Goal: Task Accomplishment & Management: Complete application form

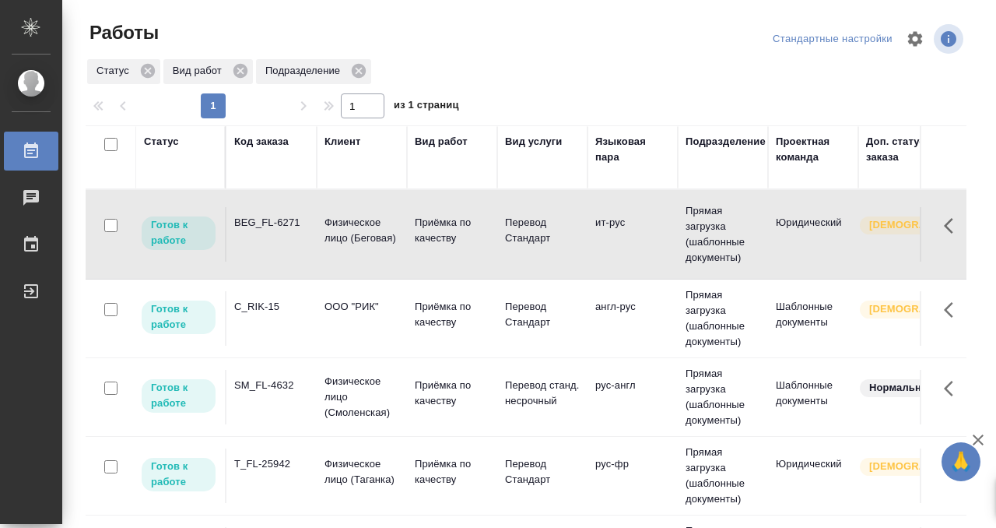
click at [172, 145] on div "Статус" at bounding box center [161, 142] width 35 height 16
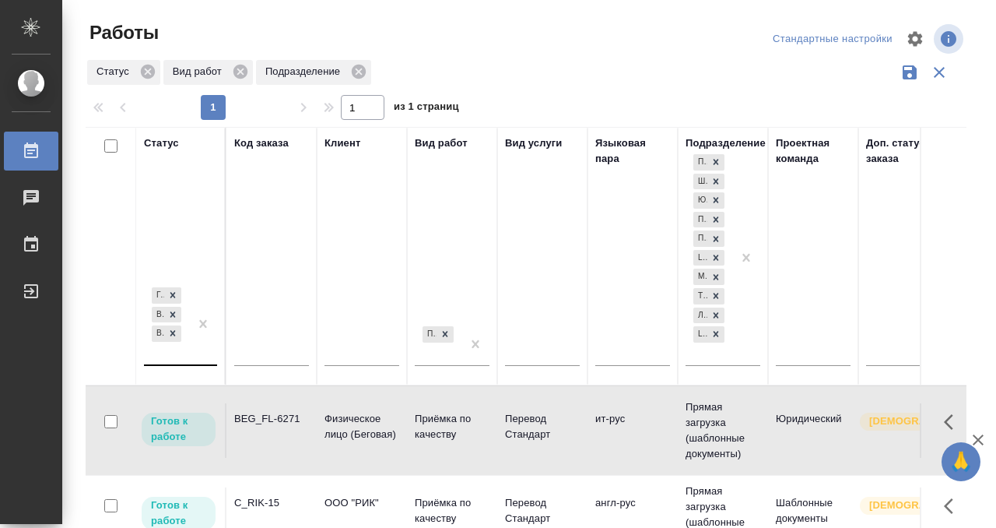
click at [191, 351] on div at bounding box center [203, 324] width 28 height 80
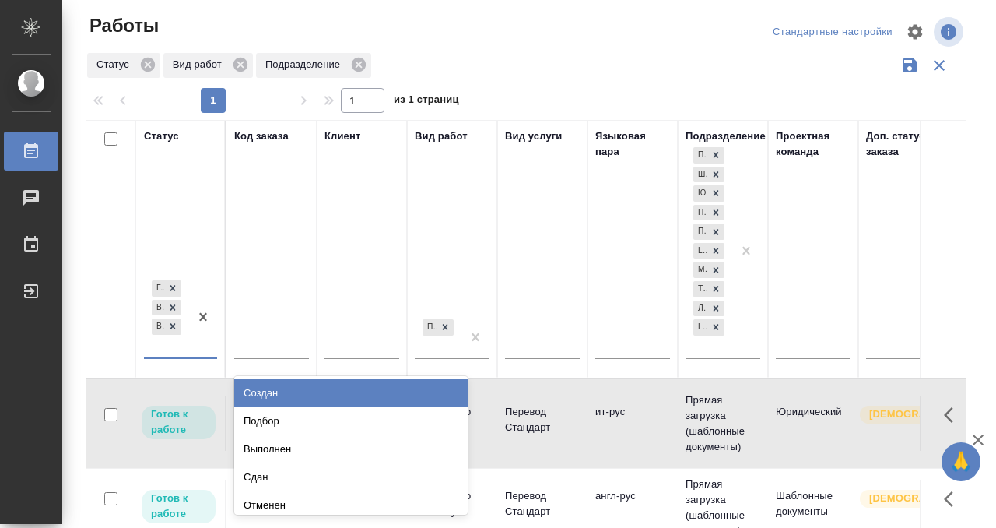
scroll to position [8, 0]
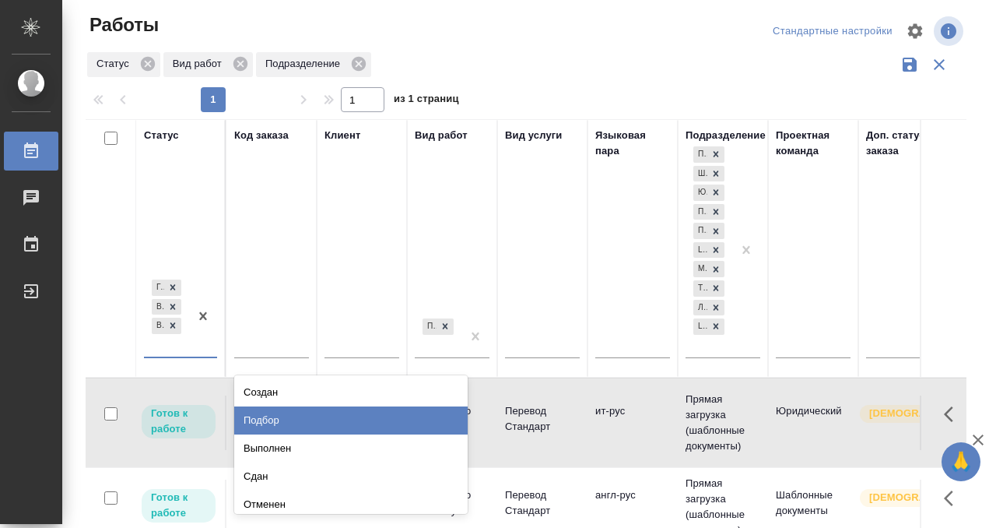
click at [289, 420] on div "Подбор" at bounding box center [351, 420] width 234 height 28
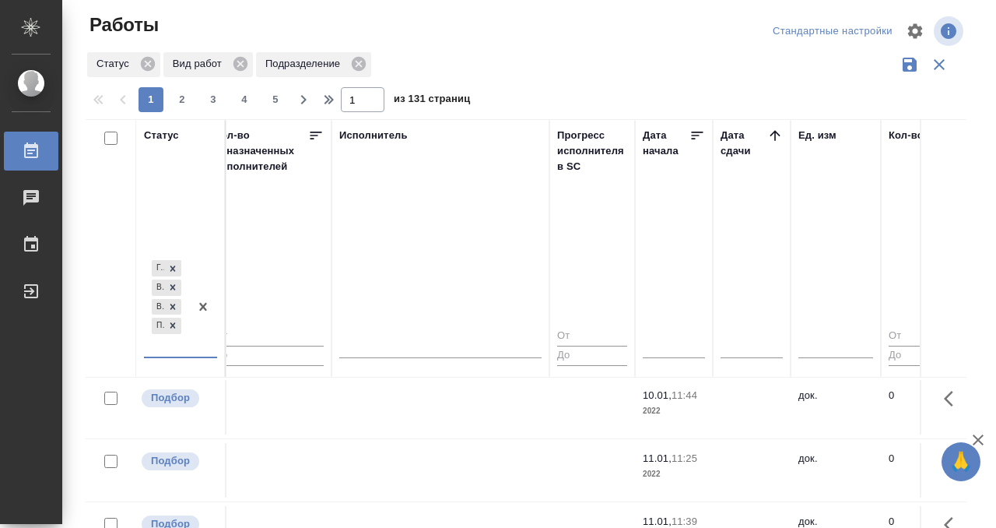
scroll to position [2, 932]
click at [766, 132] on icon at bounding box center [773, 136] width 16 height 16
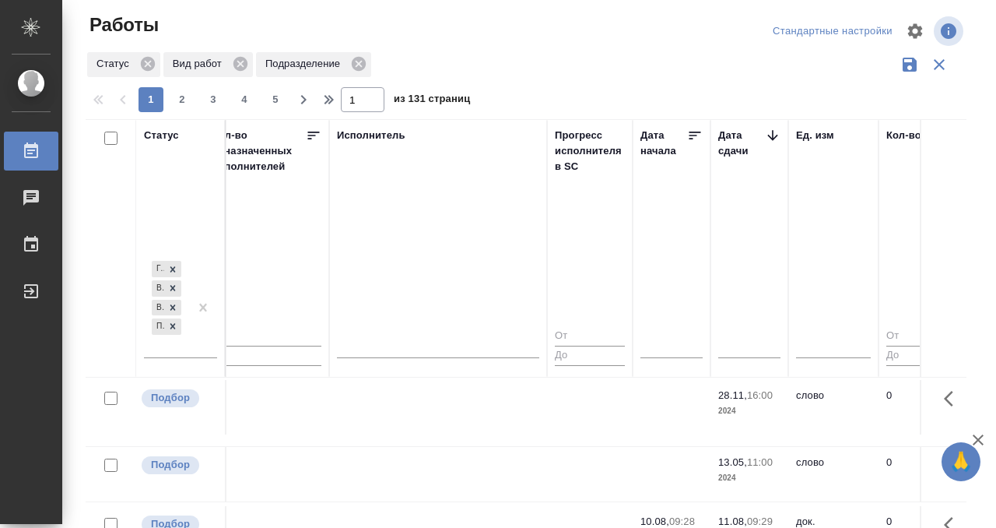
scroll to position [972, 932]
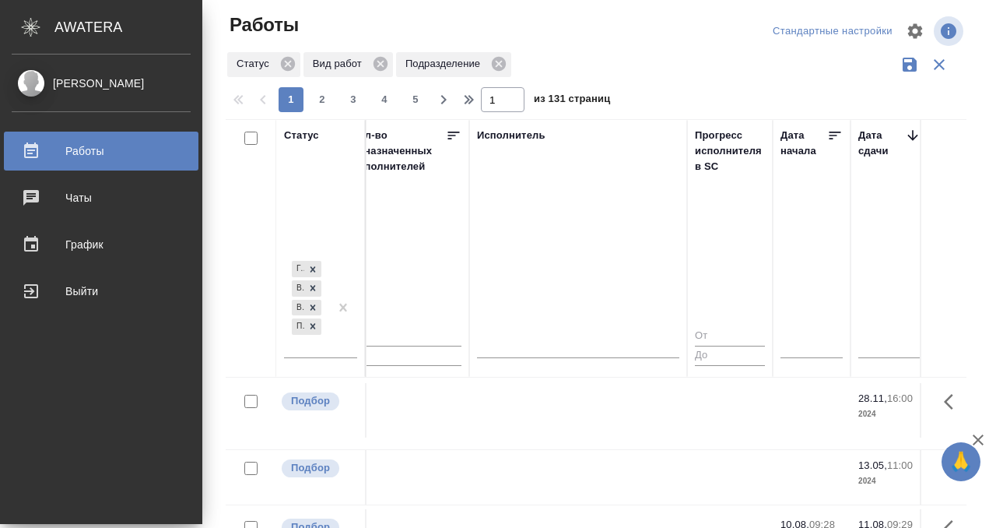
click at [38, 147] on icon at bounding box center [31, 151] width 19 height 19
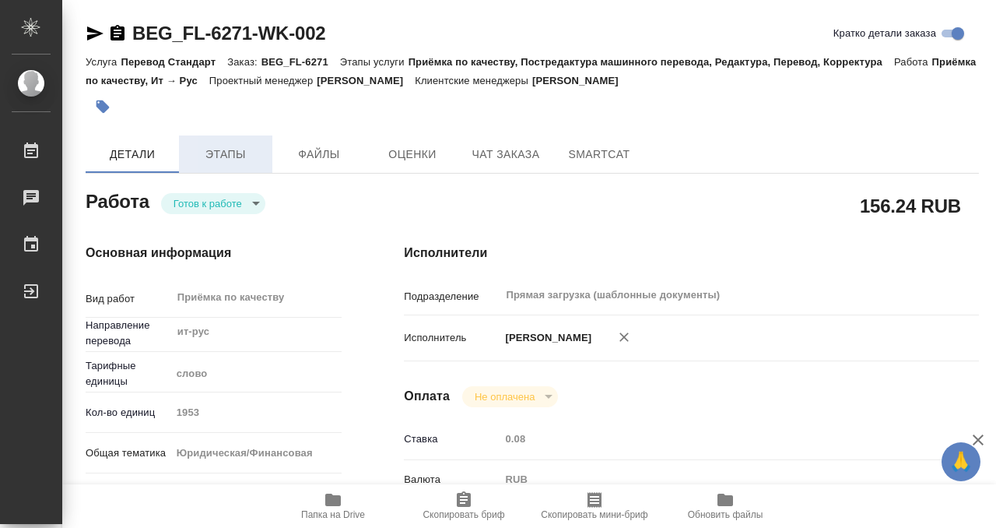
click at [202, 165] on button "Этапы" at bounding box center [225, 153] width 93 height 37
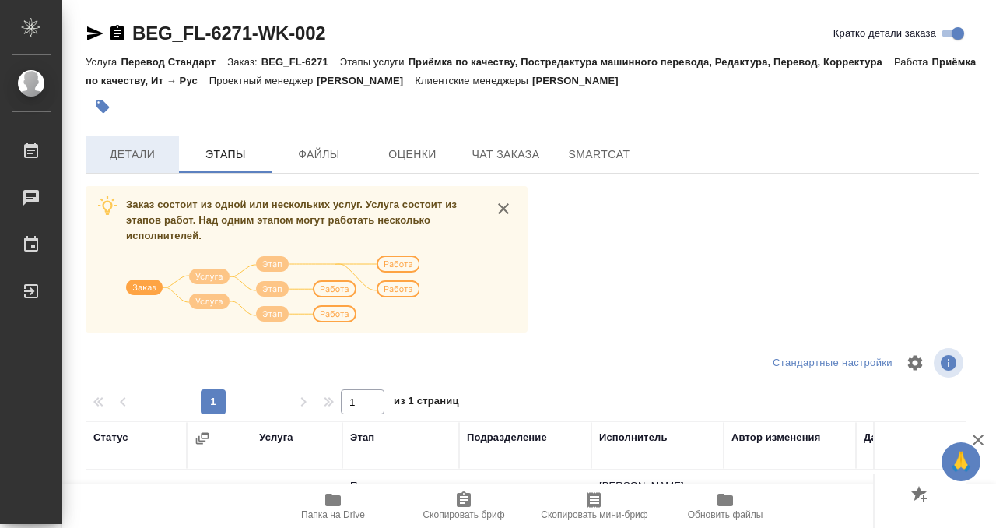
click at [148, 148] on span "Детали" at bounding box center [132, 154] width 75 height 19
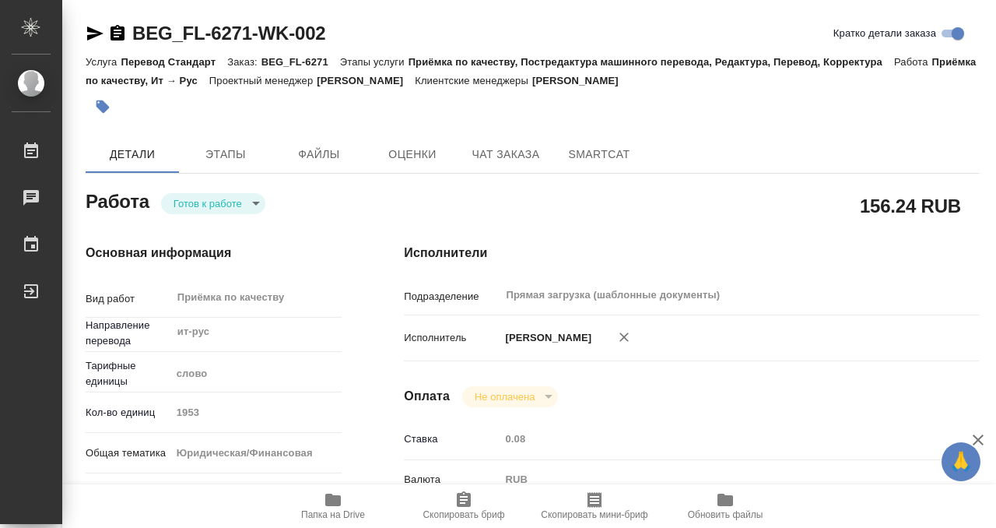
type textarea "x"
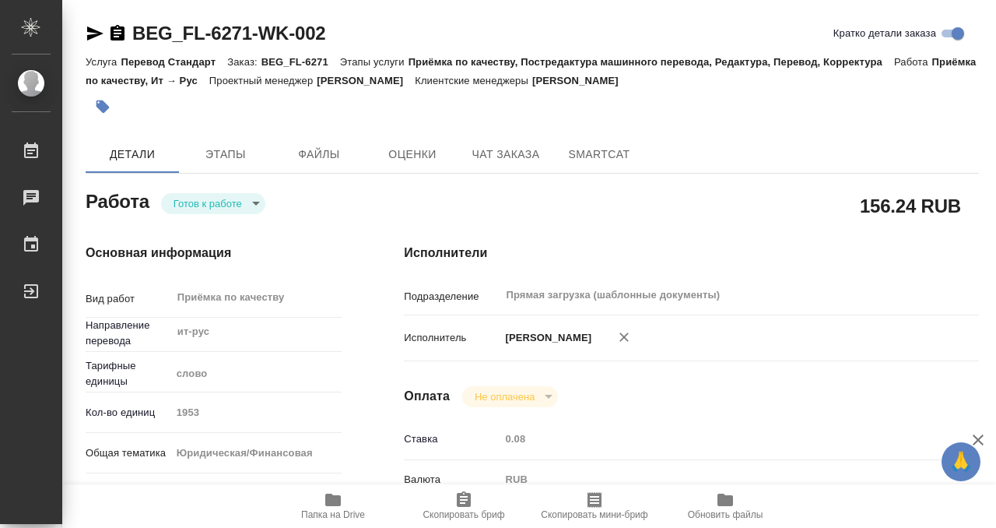
scroll to position [473, 0]
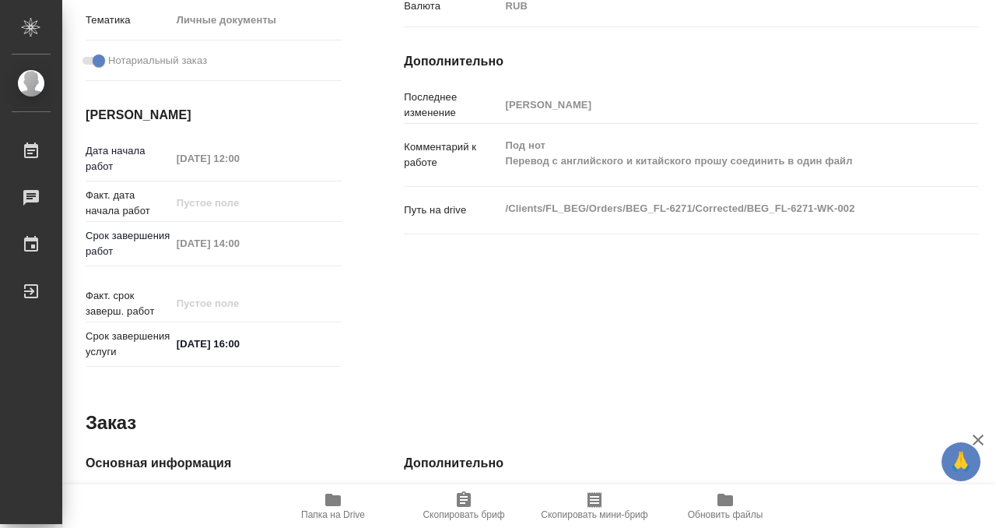
type textarea "x"
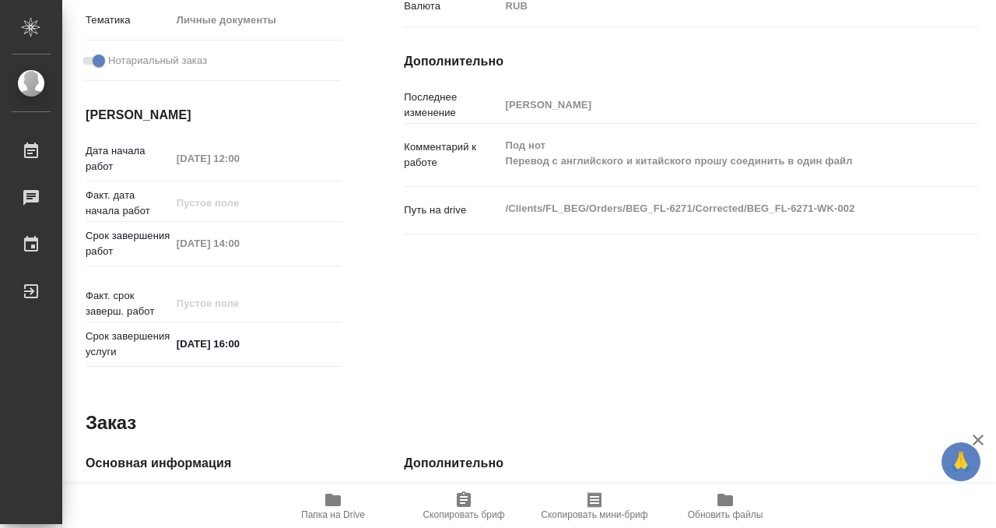
click at [338, 496] on icon "button" at bounding box center [333, 499] width 16 height 12
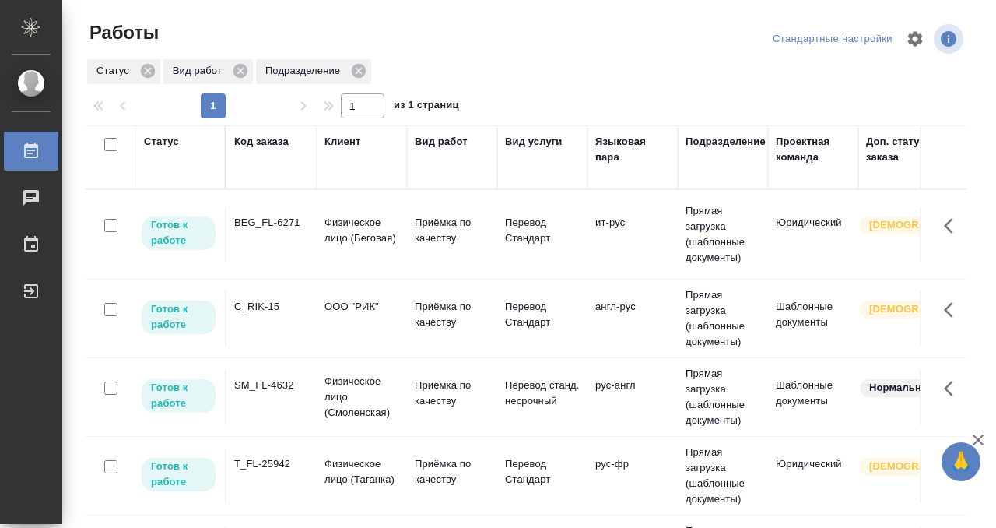
click at [273, 310] on div "C_RIK-15" at bounding box center [271, 307] width 75 height 16
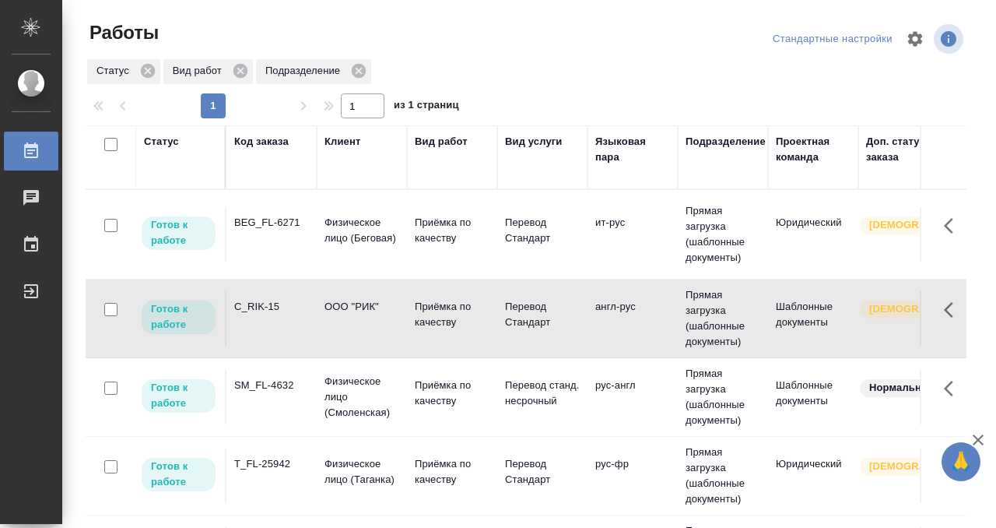
click at [273, 310] on div "C_RIK-15" at bounding box center [271, 307] width 75 height 16
click at [282, 380] on div "SM_FL-4632" at bounding box center [271, 386] width 75 height 16
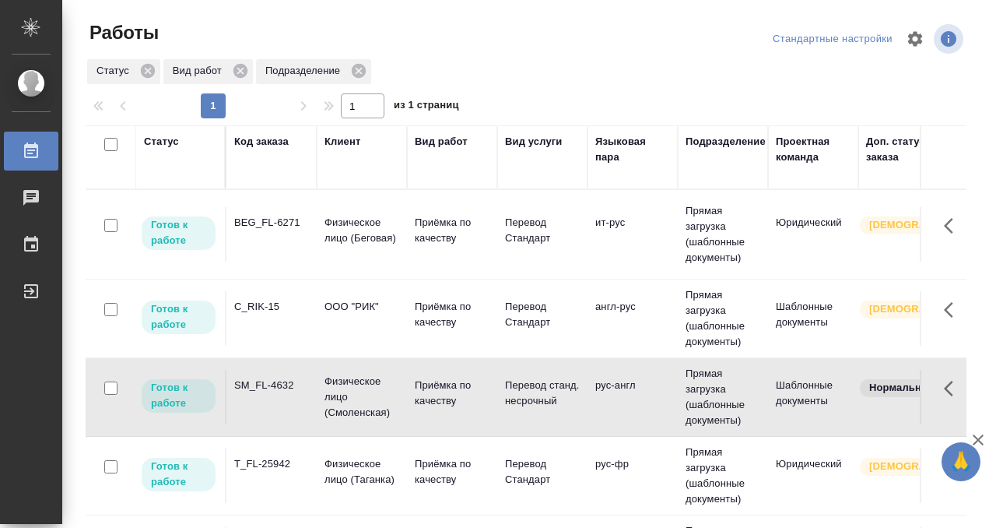
click at [282, 380] on div "SM_FL-4632" at bounding box center [271, 386] width 75 height 16
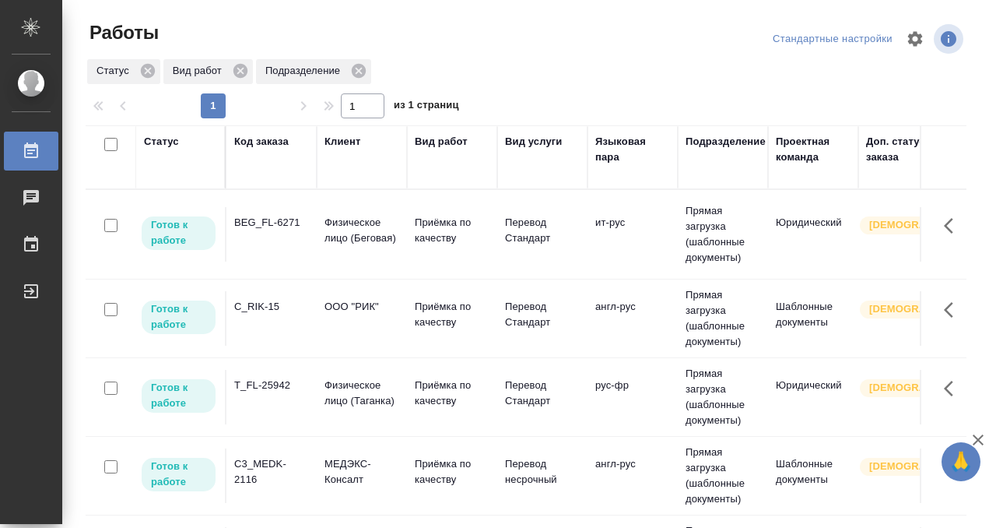
click at [272, 245] on td "BEG_FL-6271" at bounding box center [272, 234] width 90 height 54
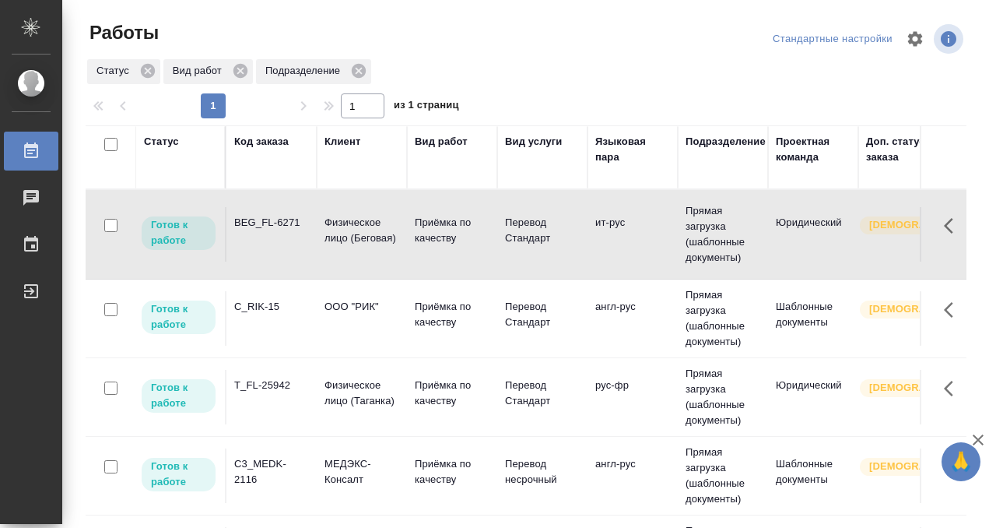
click at [272, 245] on td "BEG_FL-6271" at bounding box center [272, 234] width 90 height 54
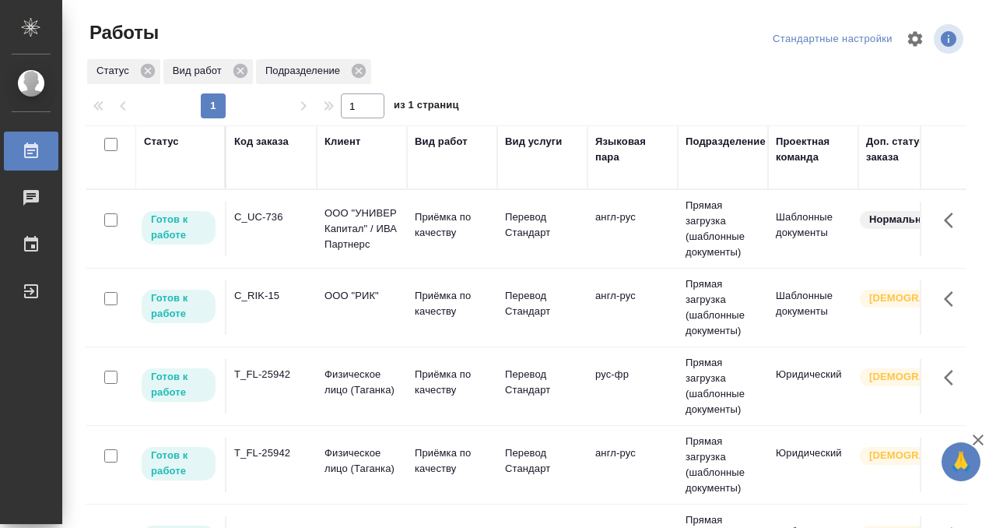
click at [262, 304] on td "C_RIK-15" at bounding box center [272, 307] width 90 height 54
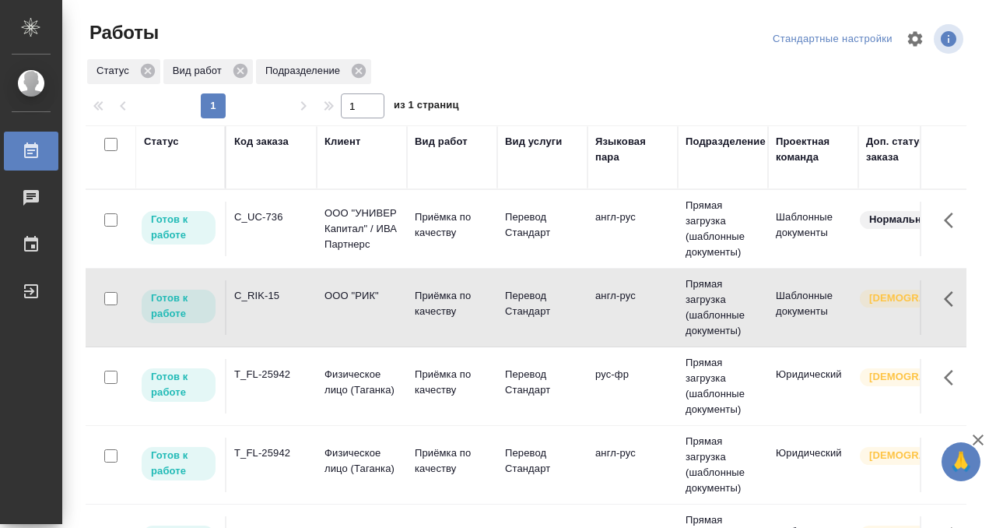
click at [262, 304] on td "C_RIK-15" at bounding box center [272, 307] width 90 height 54
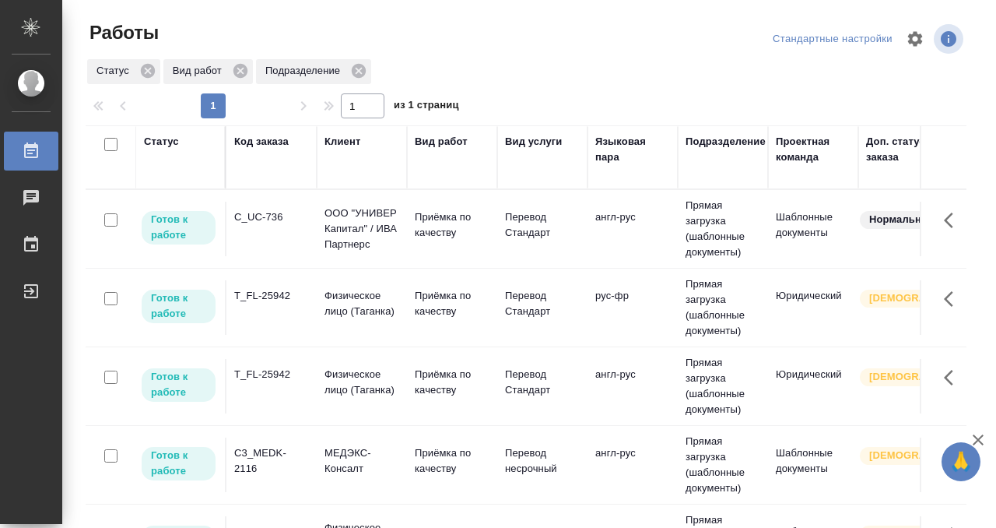
click at [269, 218] on div "C_UC-736" at bounding box center [271, 217] width 75 height 16
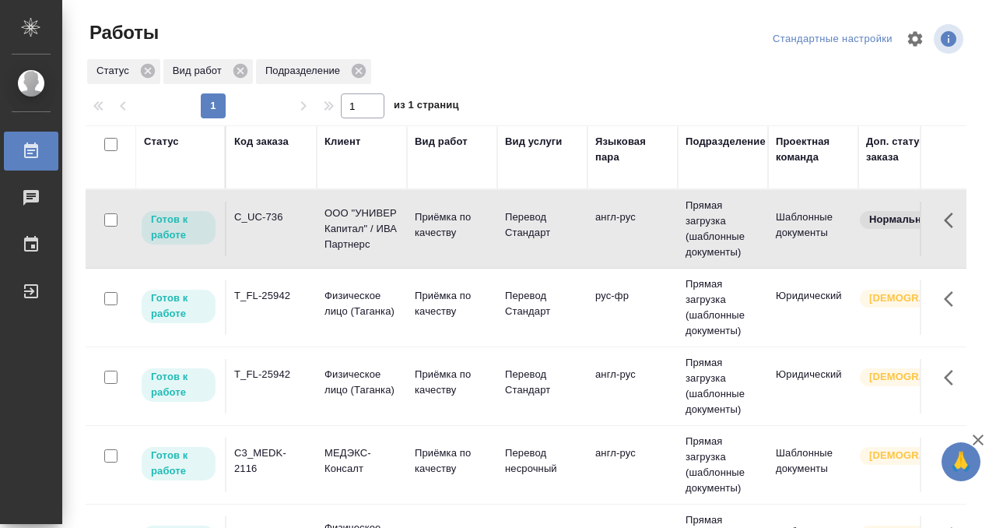
click at [269, 218] on div "C_UC-736" at bounding box center [271, 217] width 75 height 16
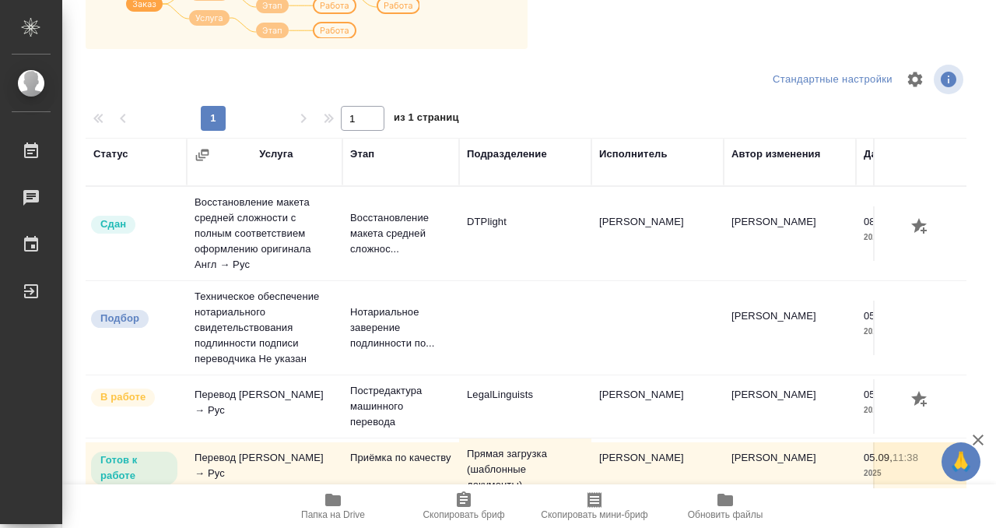
scroll to position [13, 0]
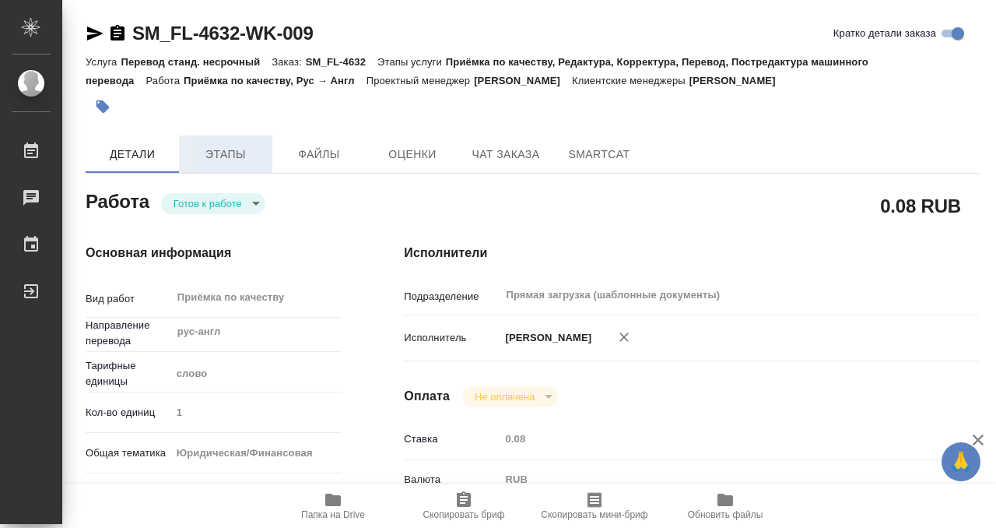
click at [213, 155] on span "Этапы" at bounding box center [225, 154] width 75 height 19
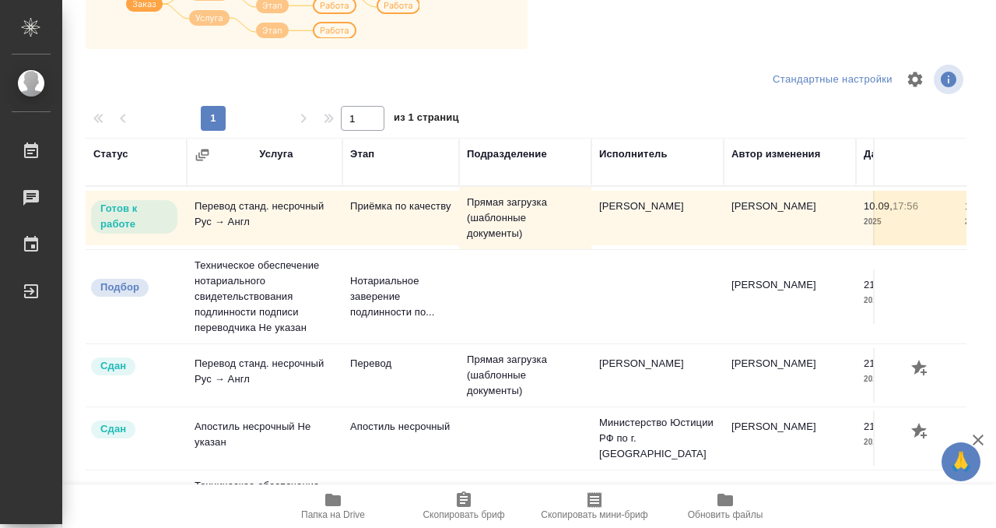
scroll to position [63, 0]
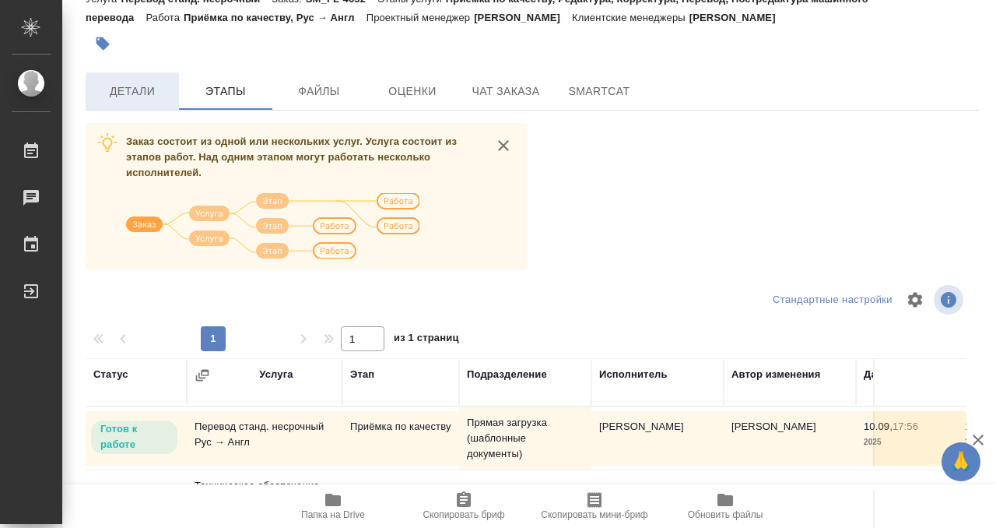
click at [151, 93] on span "Детали" at bounding box center [132, 91] width 75 height 19
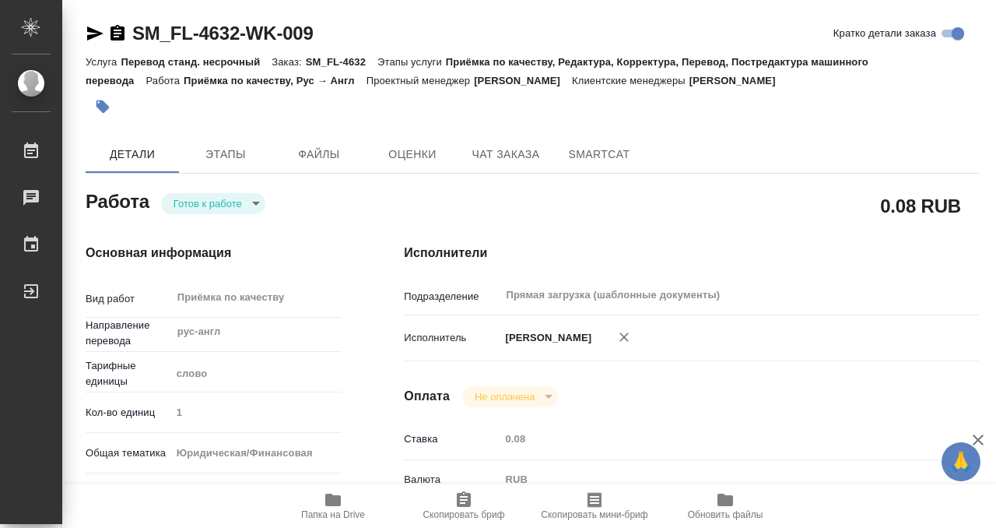
type textarea "x"
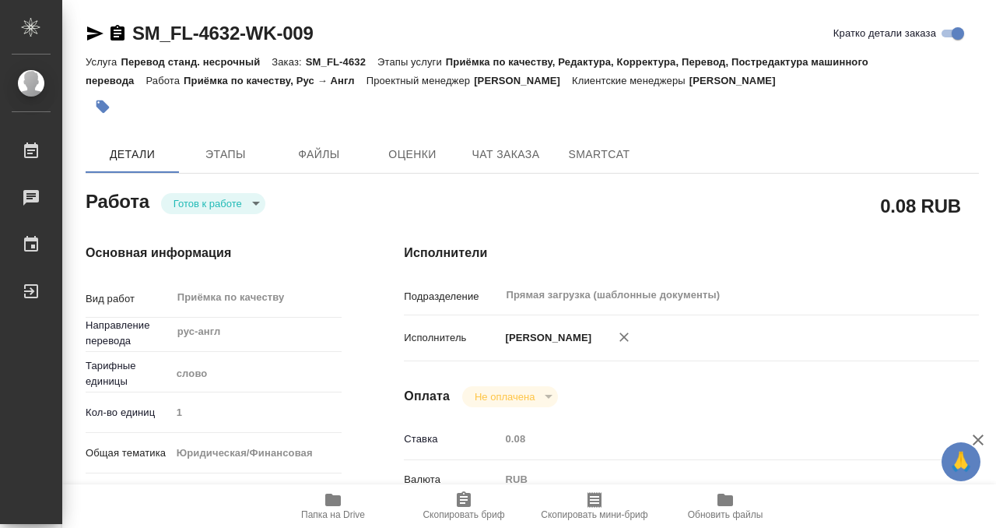
type textarea "x"
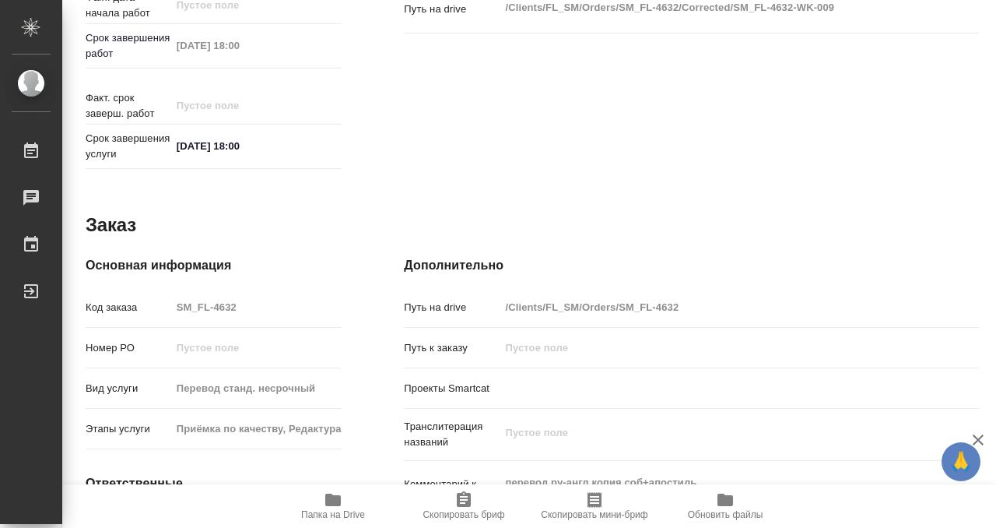
type textarea "x"
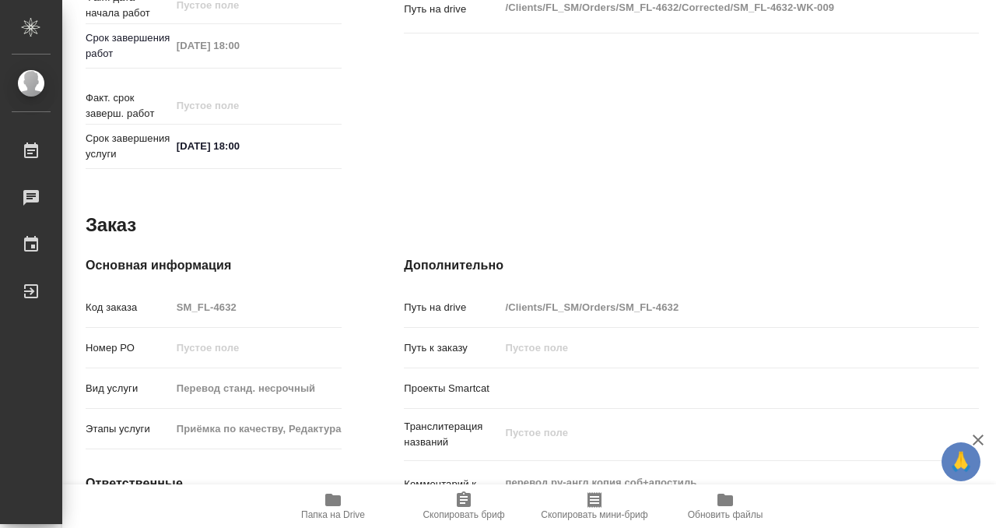
scroll to position [831, 0]
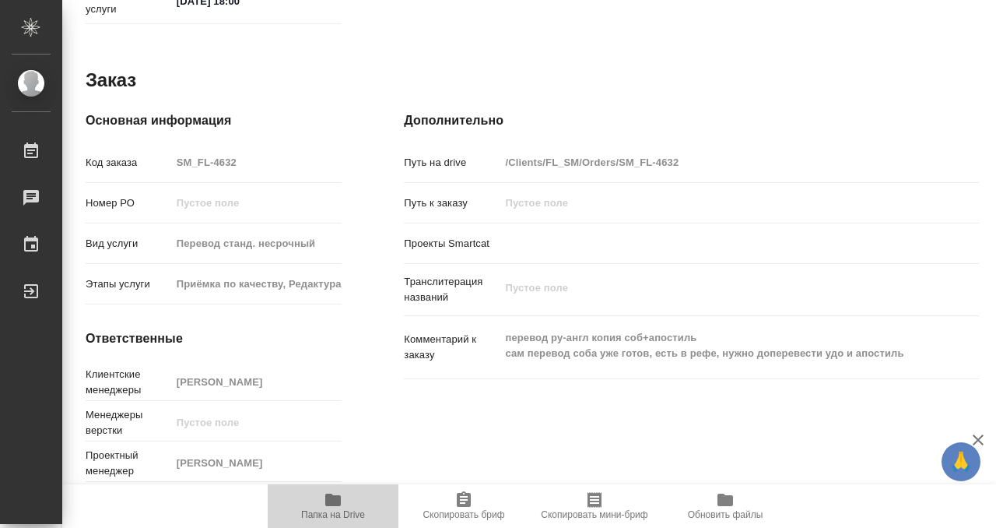
click at [331, 503] on icon "button" at bounding box center [333, 499] width 16 height 12
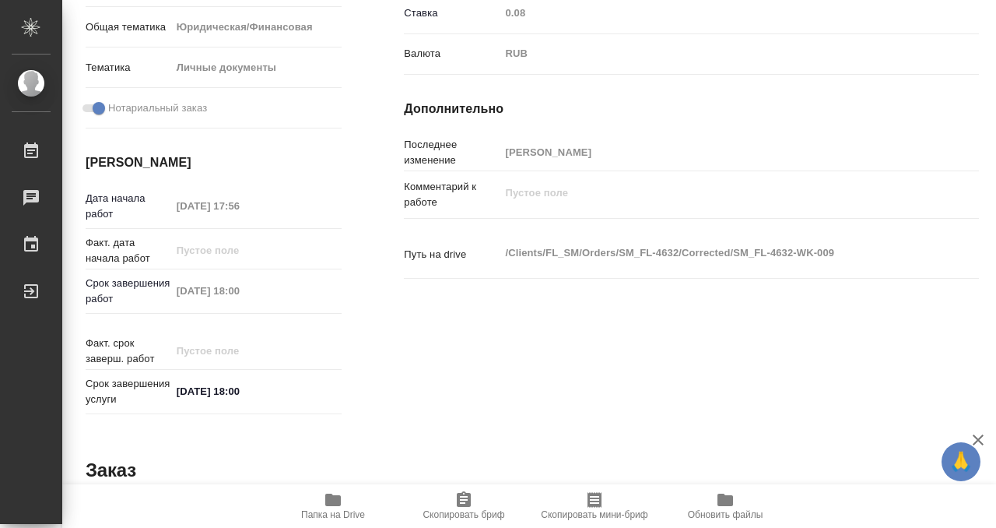
scroll to position [0, 0]
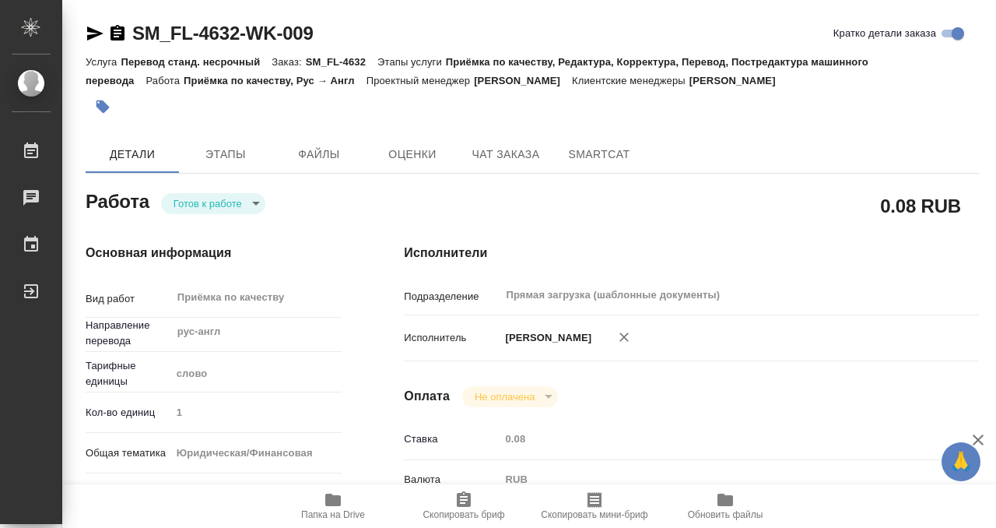
click at [93, 111] on button "button" at bounding box center [103, 107] width 34 height 34
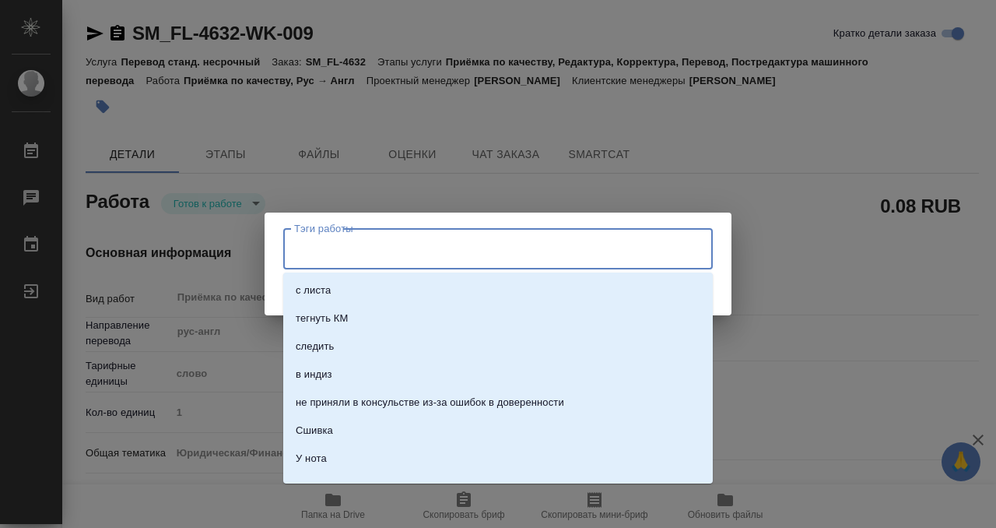
click at [376, 241] on input "Тэги работы" at bounding box center [483, 248] width 386 height 26
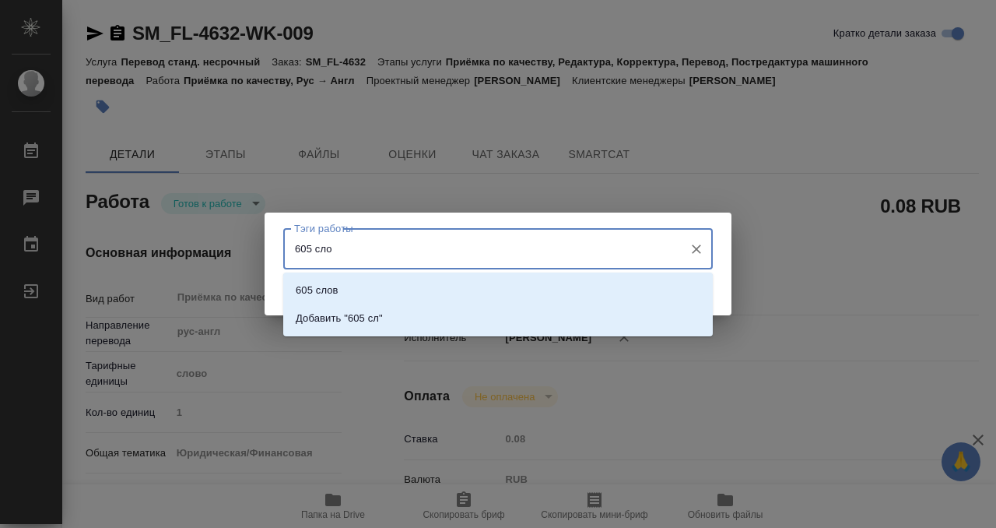
type input "605 слов"
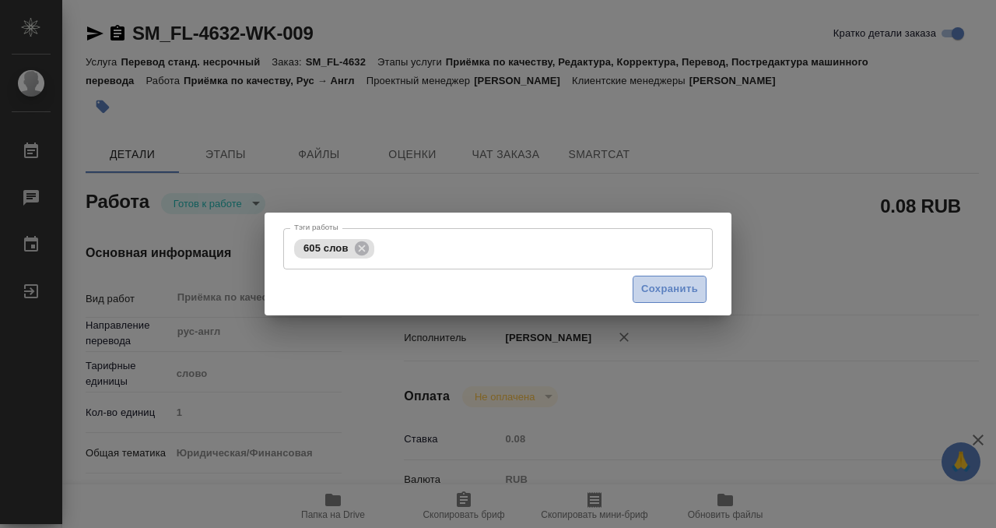
click at [677, 301] on button "Сохранить" at bounding box center [670, 289] width 74 height 27
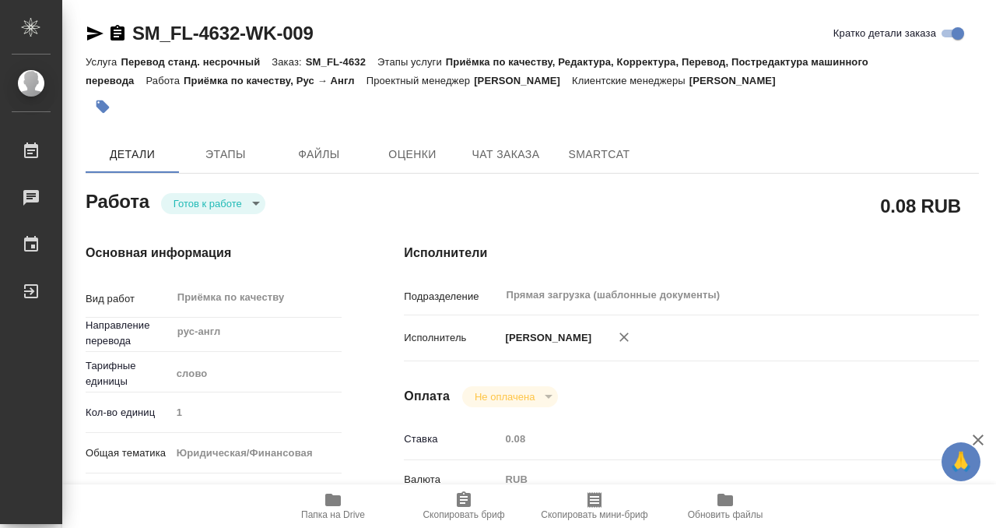
type input "readyForWork"
type textarea "Приёмка по качеству"
type textarea "x"
type input "рус-англ"
type input "5a8b1489cc6b4906c91bfd90"
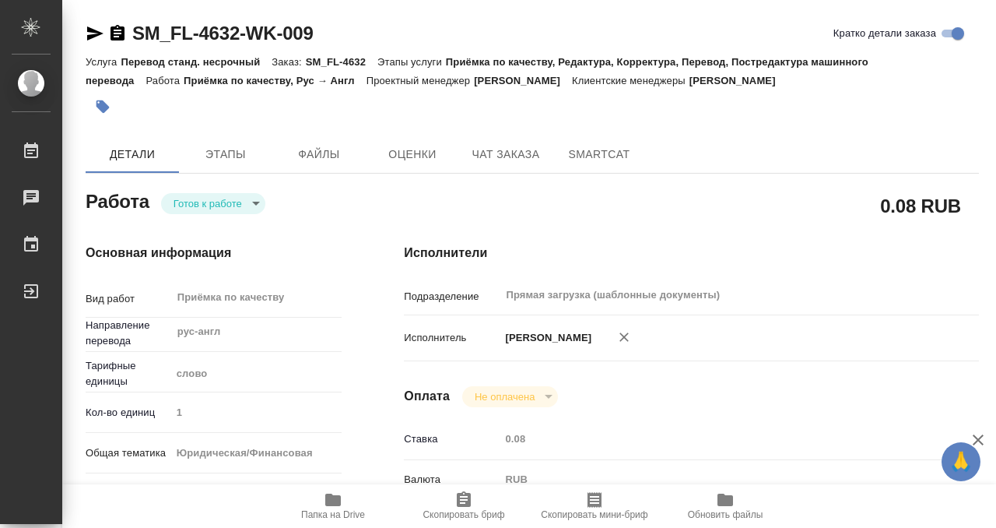
type input "1"
type input "yr-fn"
type input "5a8b8b956a9677013d343cfe"
checkbox input "true"
type input "10.09.2025 17:56"
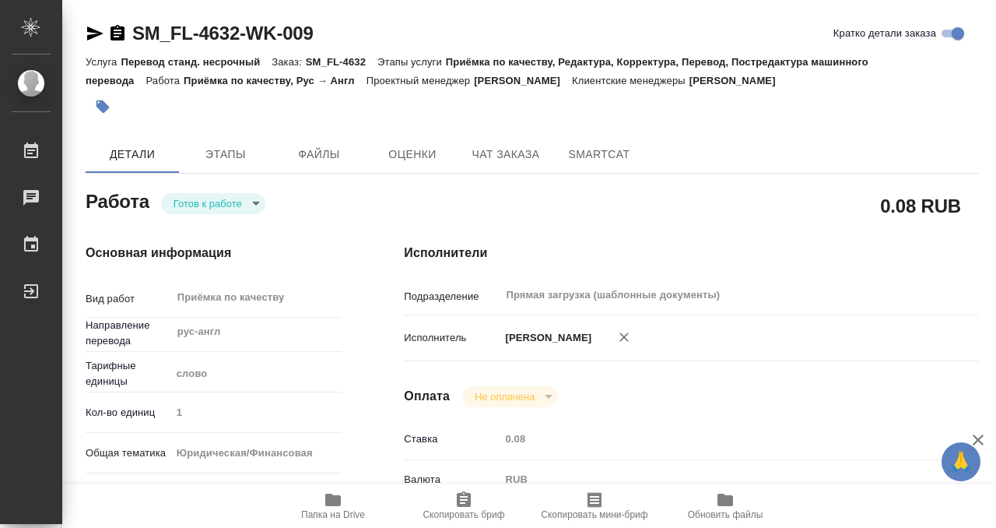
type input "11.09.2025 18:00"
type input "Прямая загрузка (шаблонные документы)"
type input "notPayed"
type input "0.08"
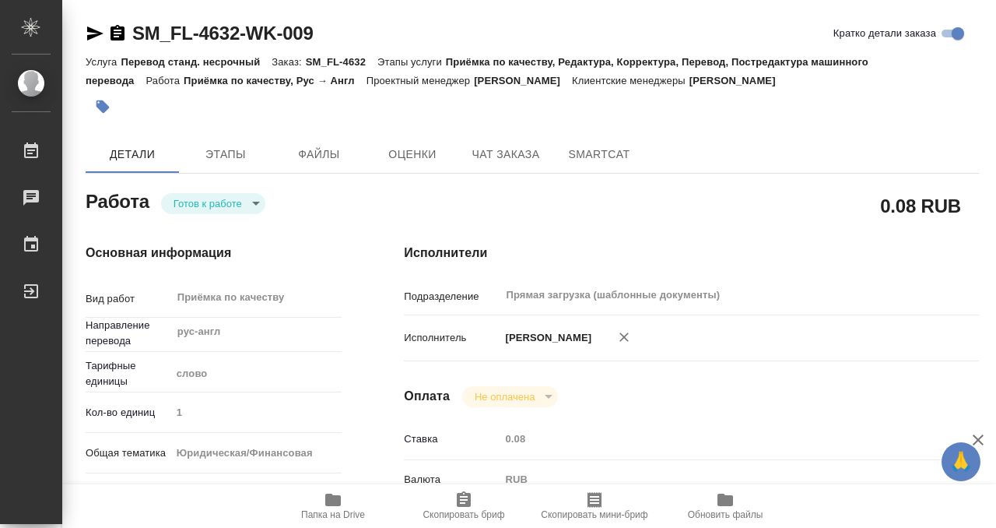
type input "RUB"
type input "[PERSON_NAME]"
type textarea "x"
type textarea "/Clients/FL_SM/Orders/SM_FL-4632/Corrected/SM_FL-4632-WK-009"
type textarea "x"
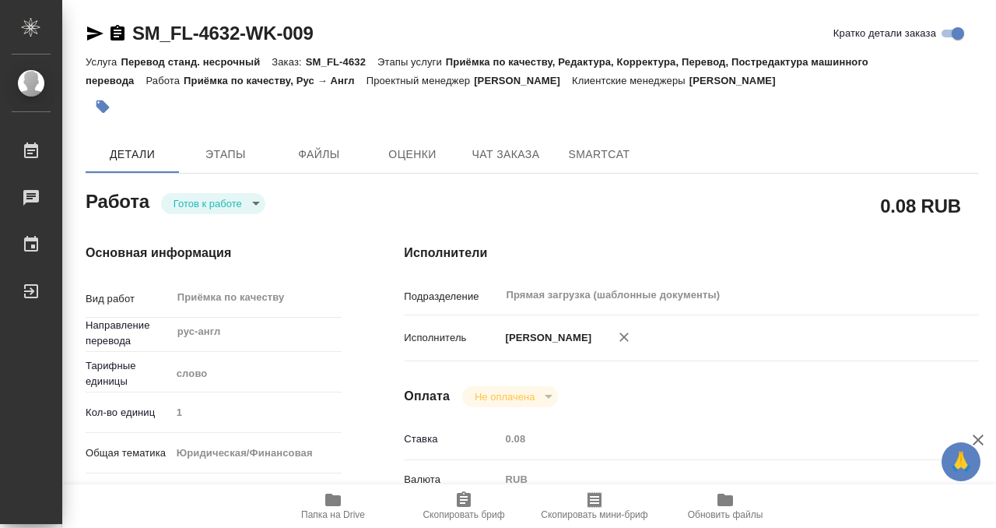
type input "SM_FL-4632"
type input "Перевод станд. несрочный"
type input "Приёмка по качеству, Редактура, Корректура, Перевод, Постредактура машинного пе…"
type input "[PERSON_NAME]"
type input "/Clients/FL_SM/Orders/SM_FL-4632"
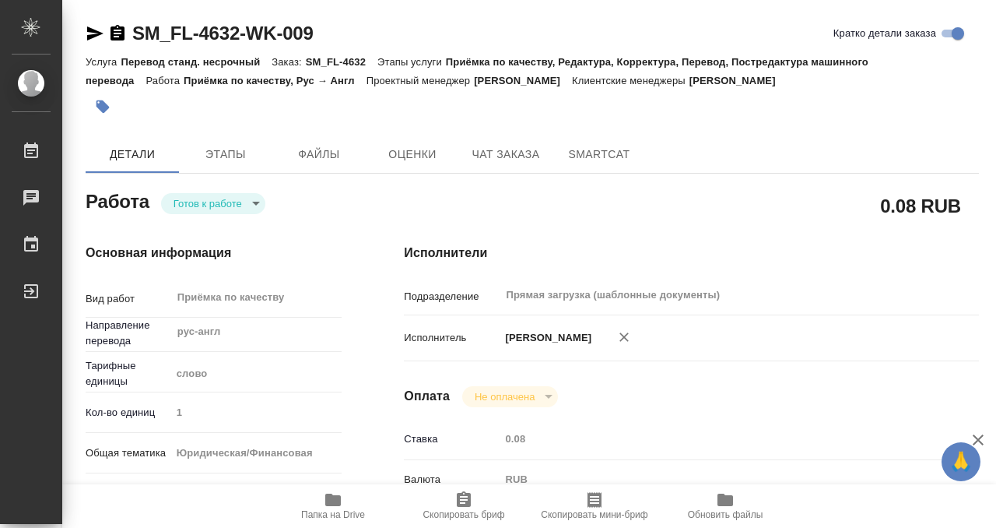
type textarea "x"
type textarea "перевод ру-англ копия соб+апостиль сам перевод соба уже готов, есть в рефе, нуж…"
type textarea "x"
click at [253, 197] on body "🙏 .cls-1 fill:#fff; AWATERA Kobzeva Elizaveta Работы 0 Чаты График Выйти SM_FL-…" at bounding box center [498, 264] width 996 height 528
type textarea "x"
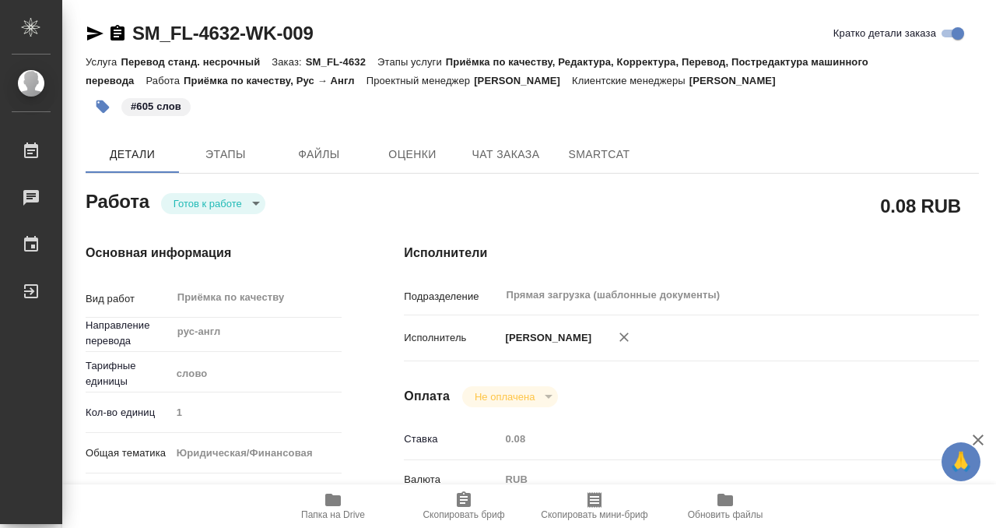
type textarea "x"
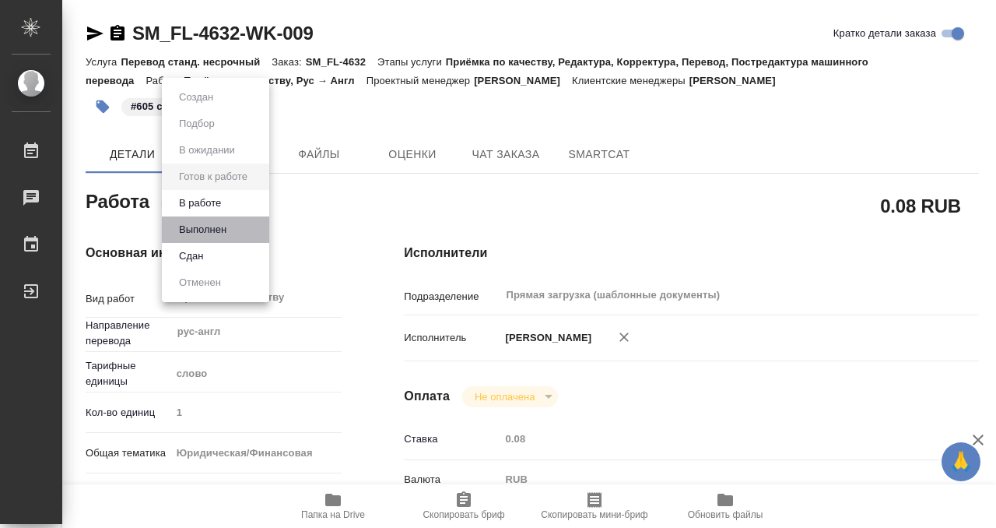
click at [243, 225] on li "Выполнен" at bounding box center [215, 229] width 107 height 26
type textarea "x"
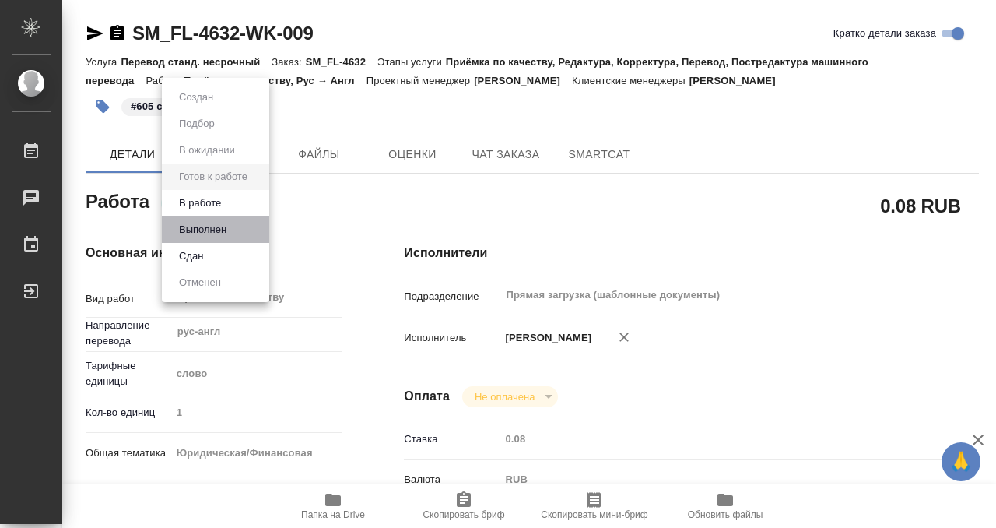
type textarea "x"
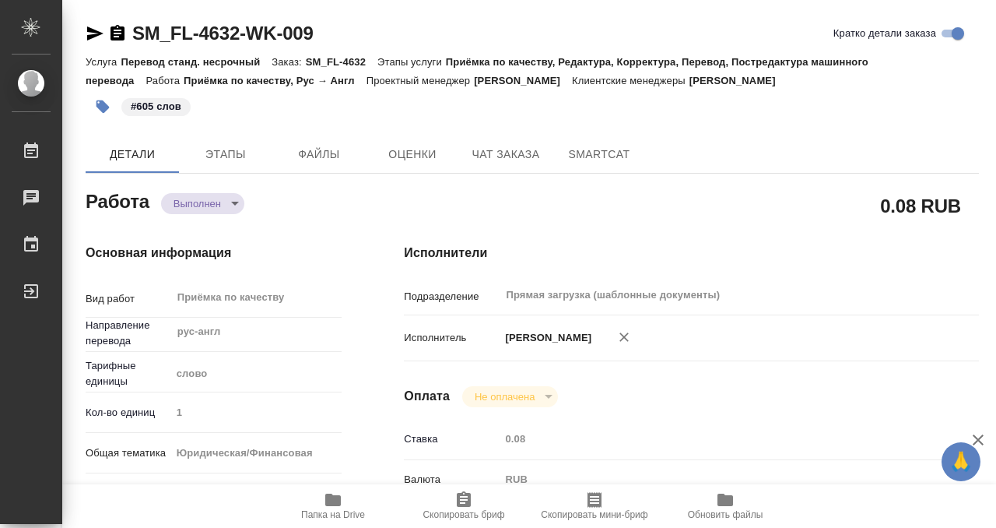
type textarea "x"
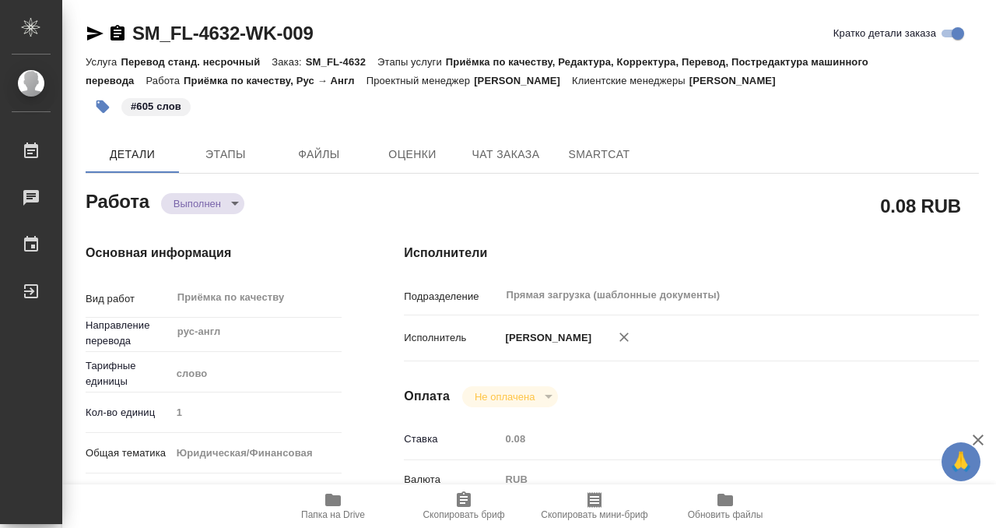
type textarea "x"
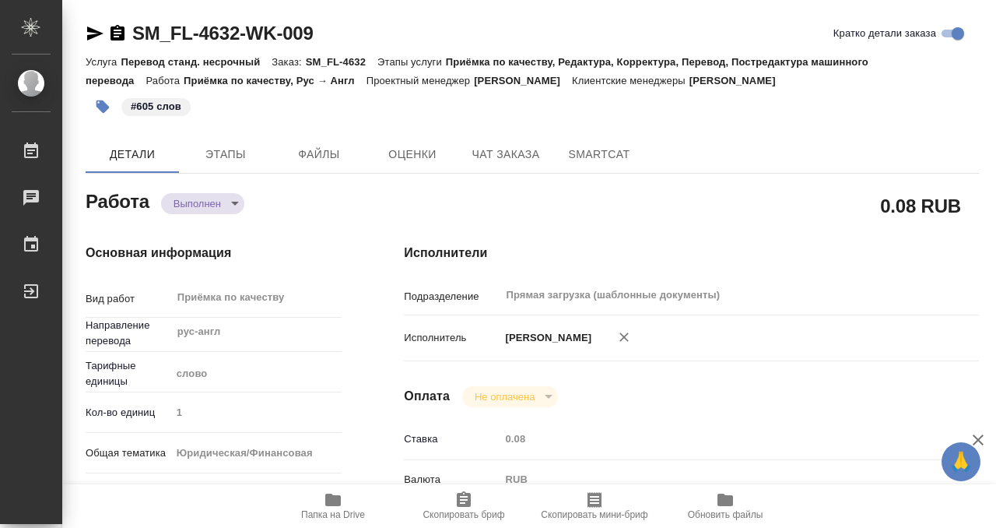
type textarea "x"
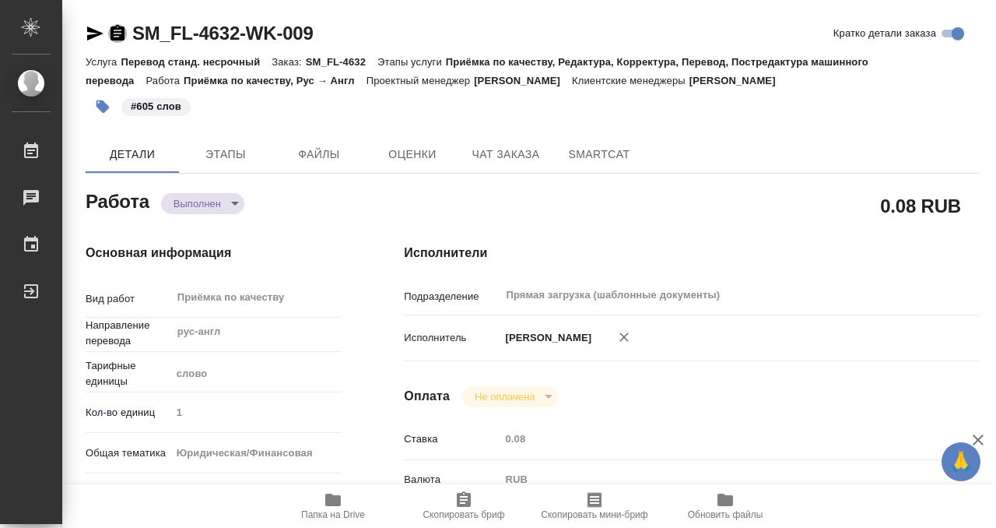
click at [114, 28] on icon "button" at bounding box center [118, 33] width 14 height 16
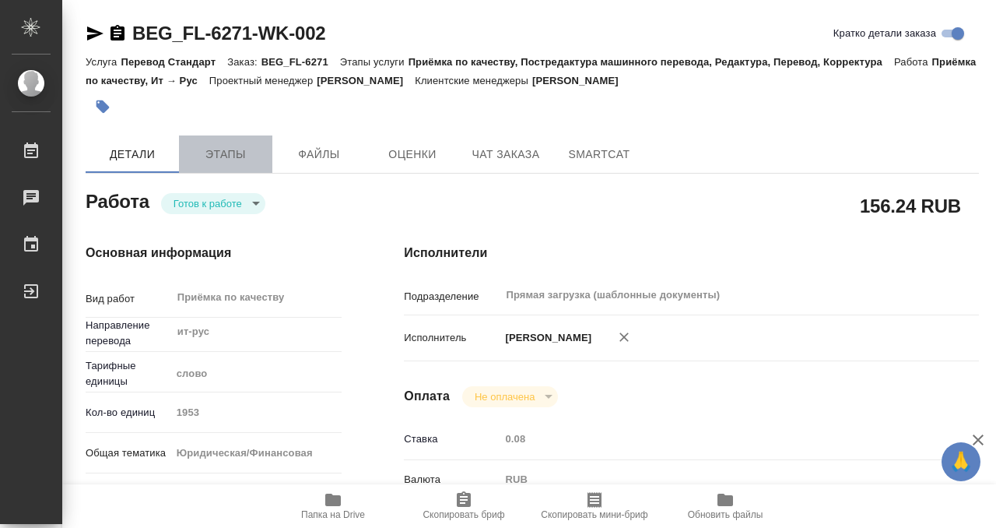
click at [233, 159] on span "Этапы" at bounding box center [225, 154] width 75 height 19
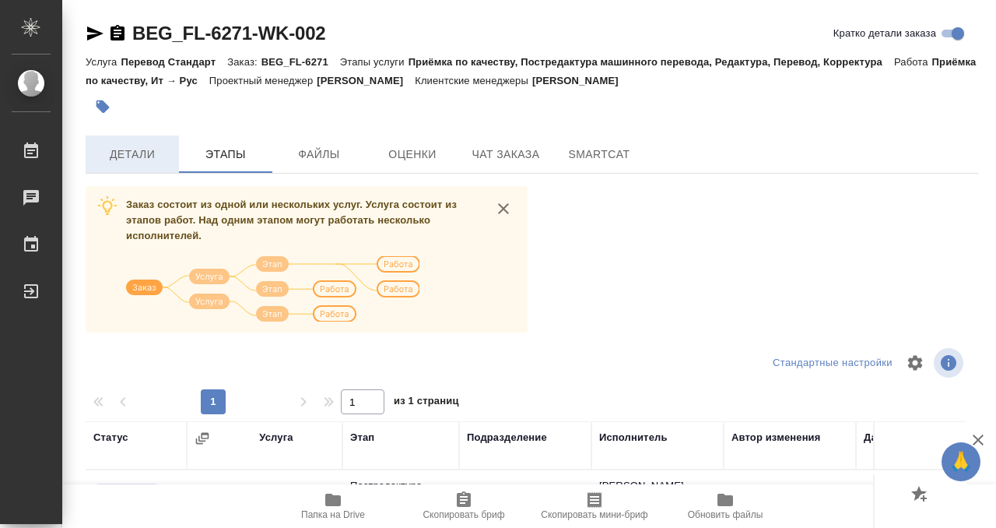
click at [152, 156] on span "Детали" at bounding box center [132, 154] width 75 height 19
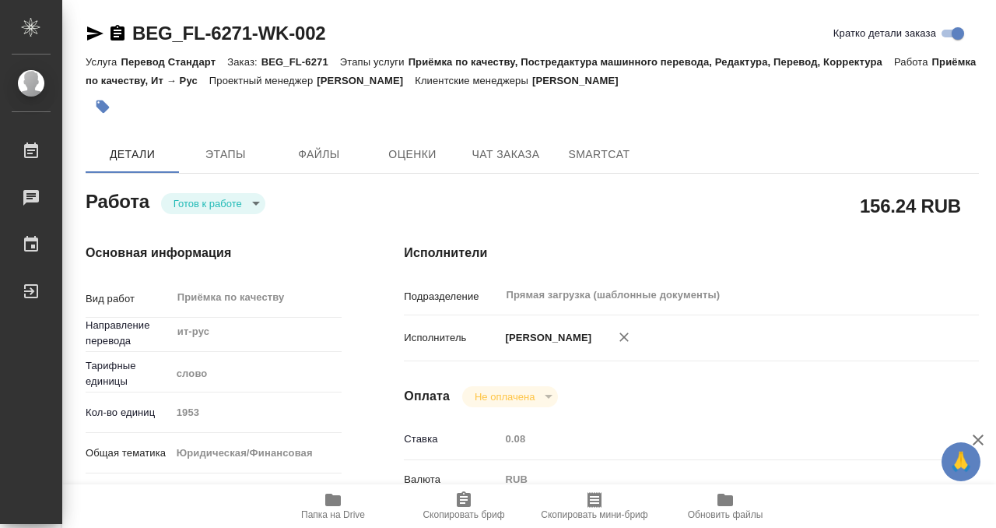
type textarea "x"
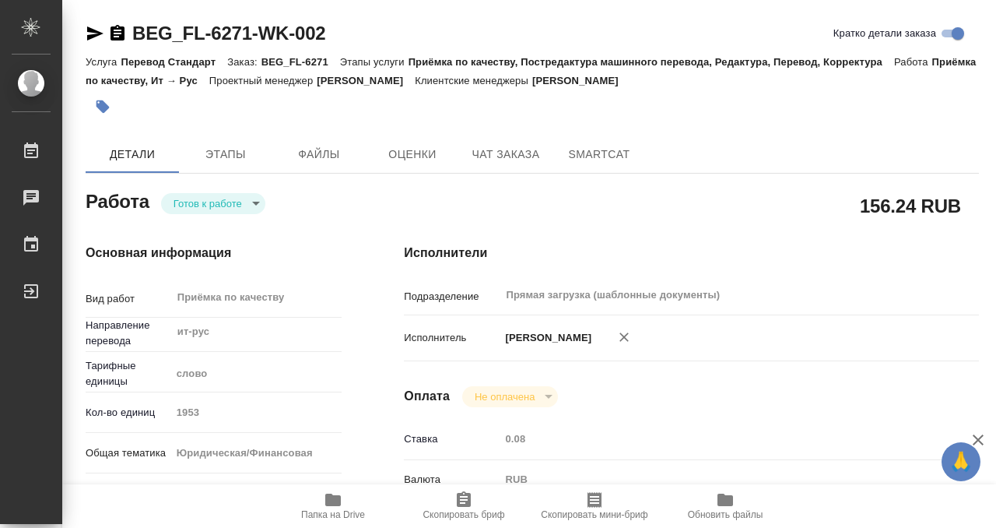
type textarea "x"
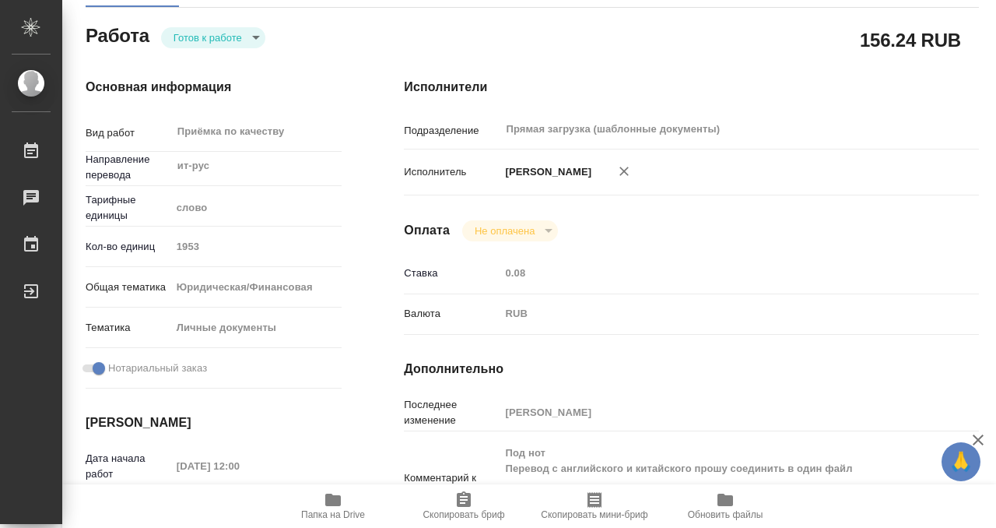
scroll to position [376, 0]
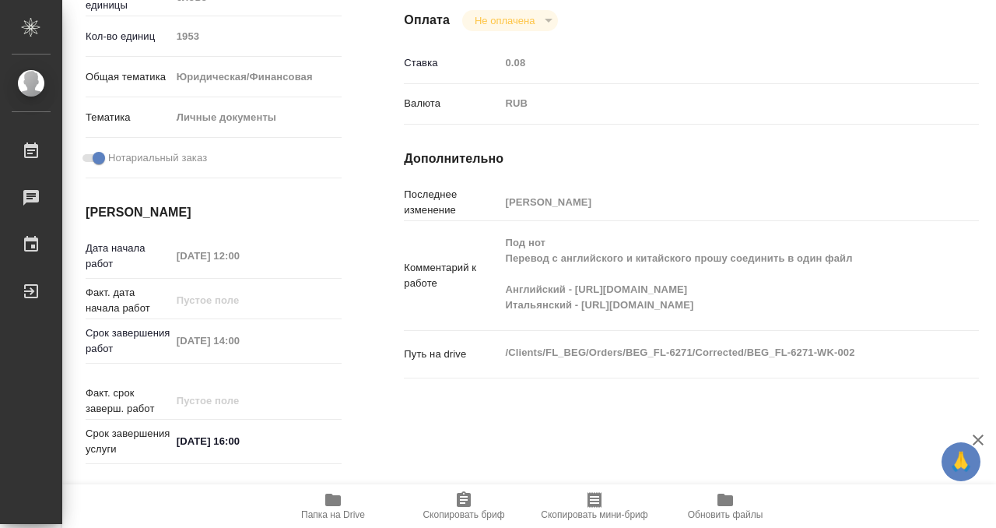
type textarea "x"
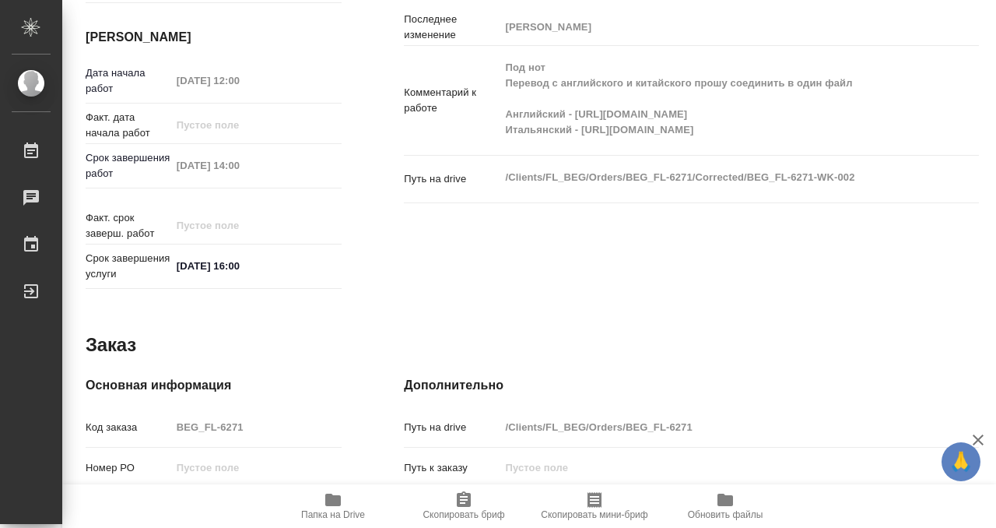
scroll to position [831, 0]
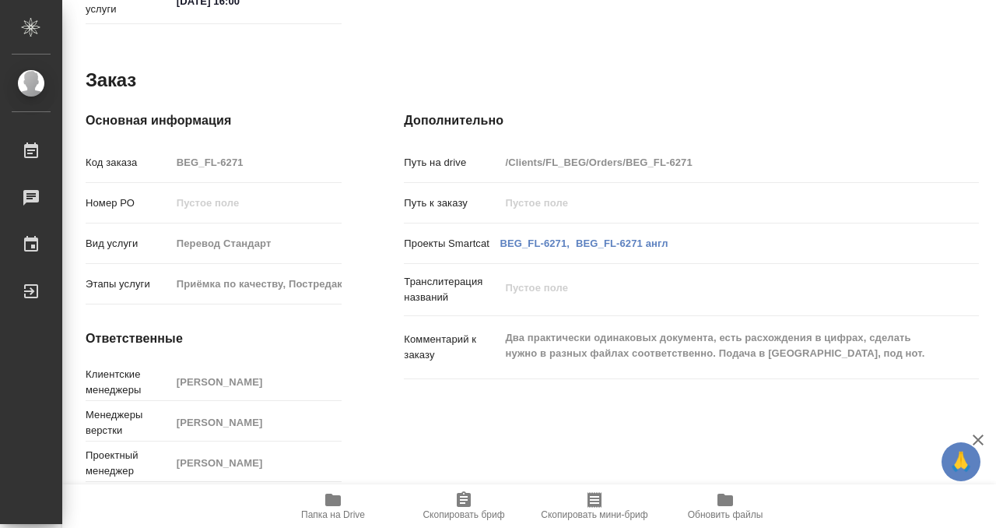
click at [333, 500] on icon "button" at bounding box center [333, 499] width 16 height 12
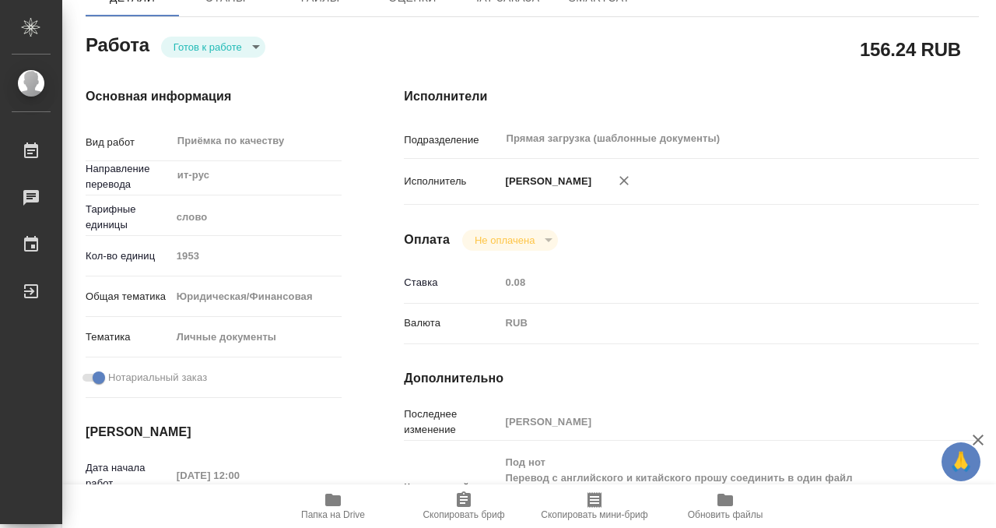
scroll to position [0, 0]
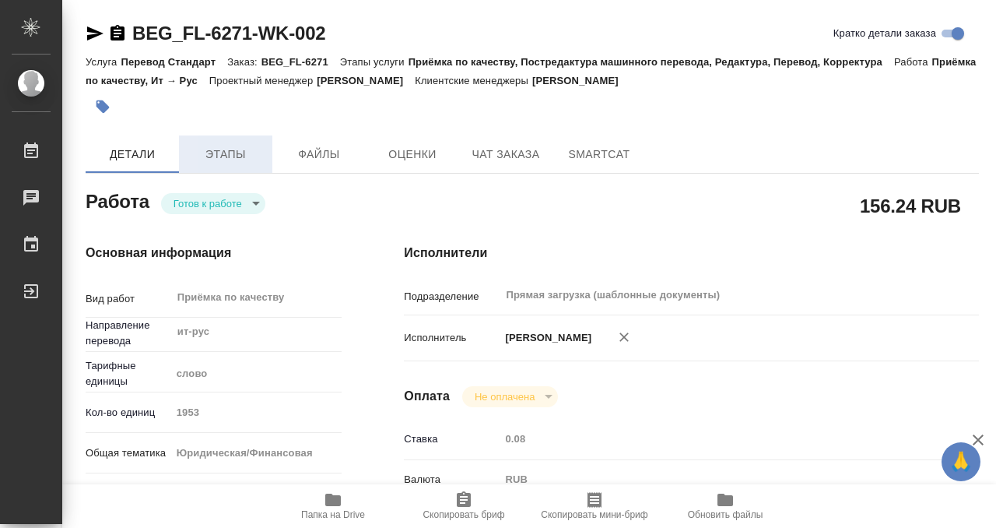
click at [230, 156] on span "Этапы" at bounding box center [225, 154] width 75 height 19
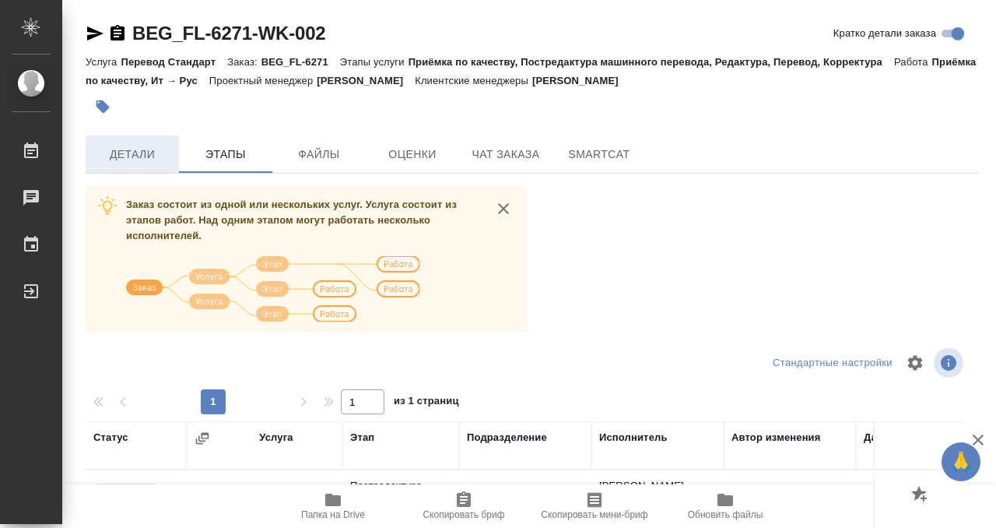
click at [135, 149] on span "Детали" at bounding box center [132, 154] width 75 height 19
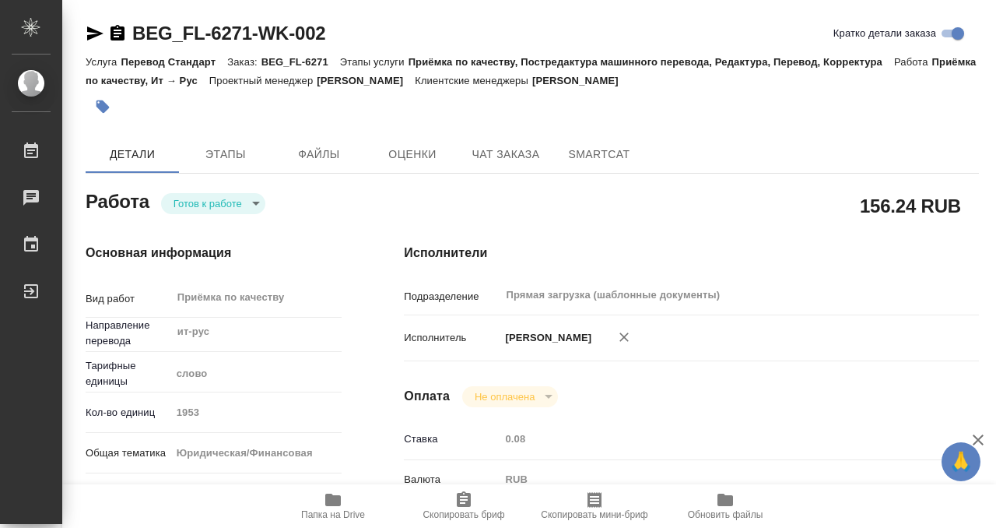
type textarea "x"
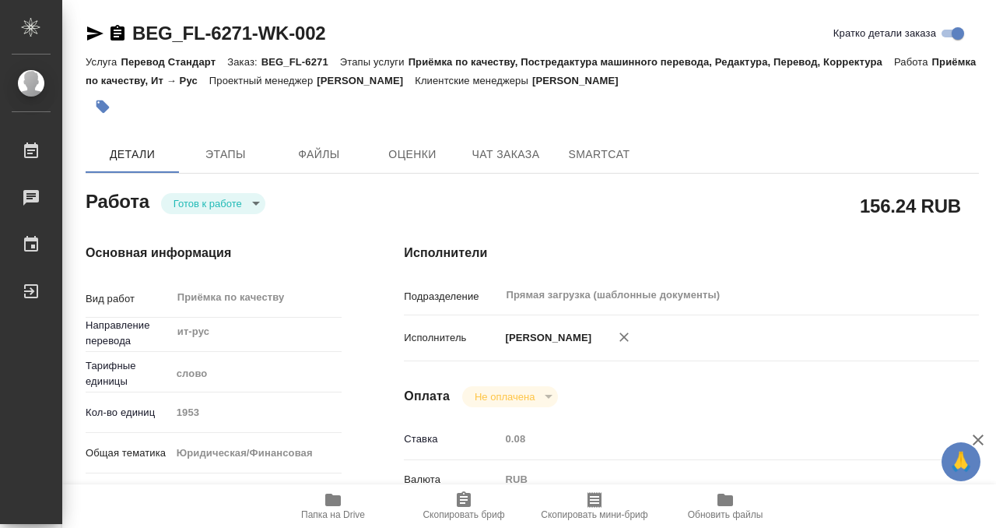
type textarea "x"
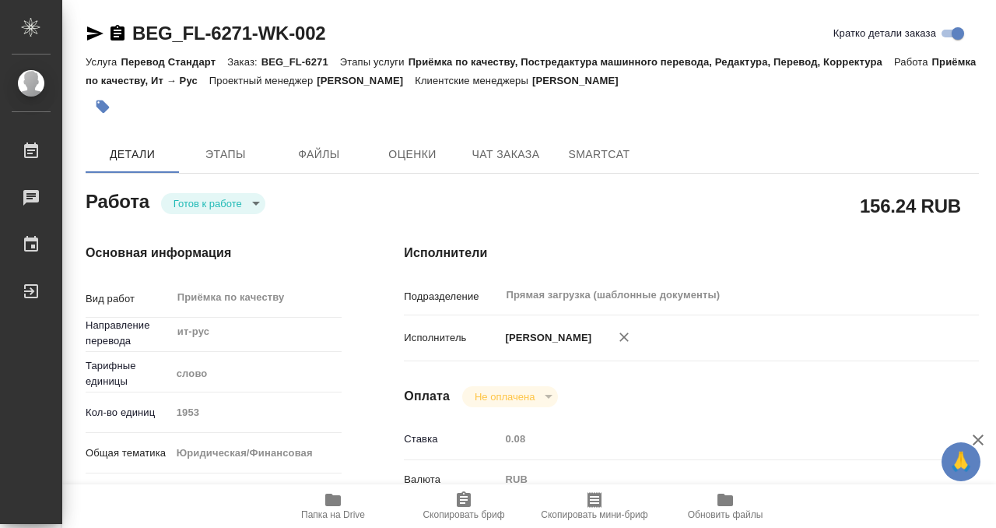
click at [113, 29] on icon "button" at bounding box center [118, 33] width 14 height 16
click at [107, 101] on icon "button" at bounding box center [103, 107] width 16 height 16
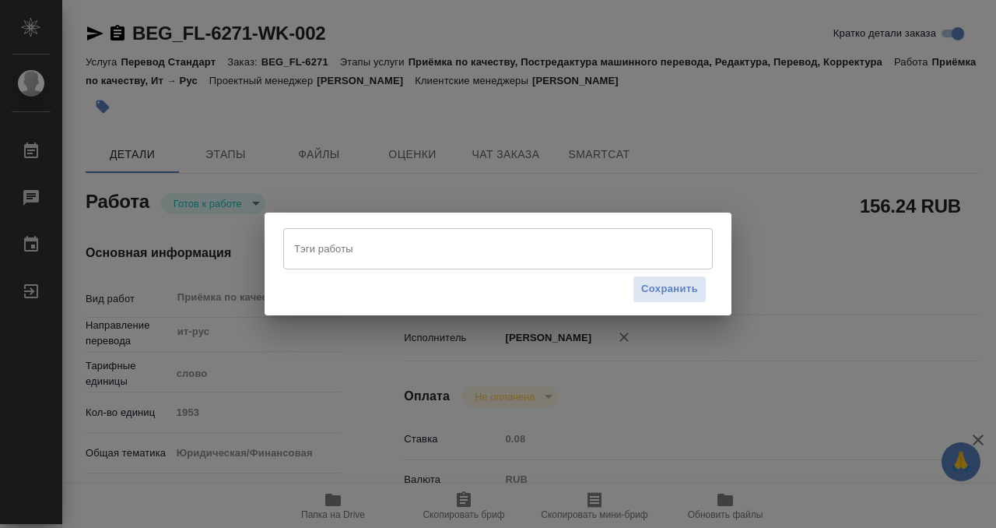
click at [421, 241] on input "Тэги работы" at bounding box center [483, 248] width 386 height 26
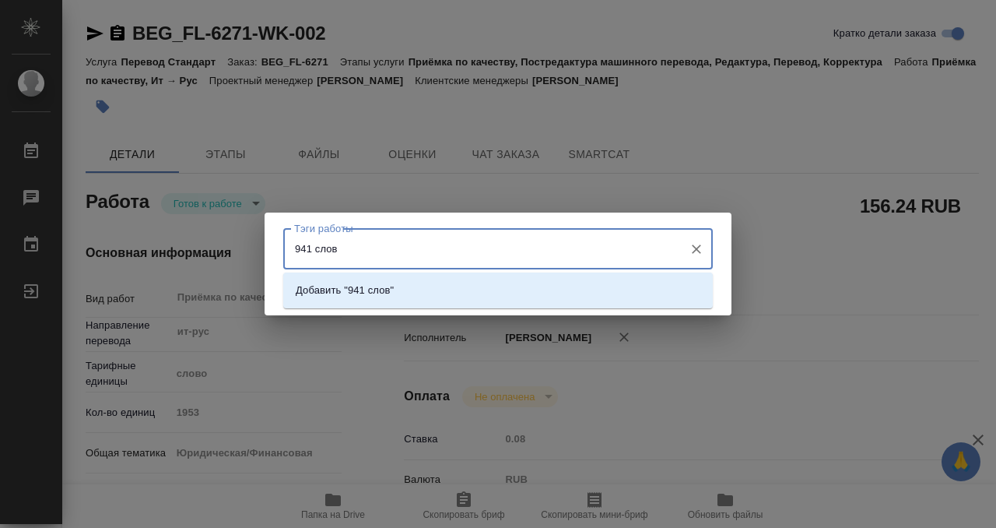
type input "941 слово"
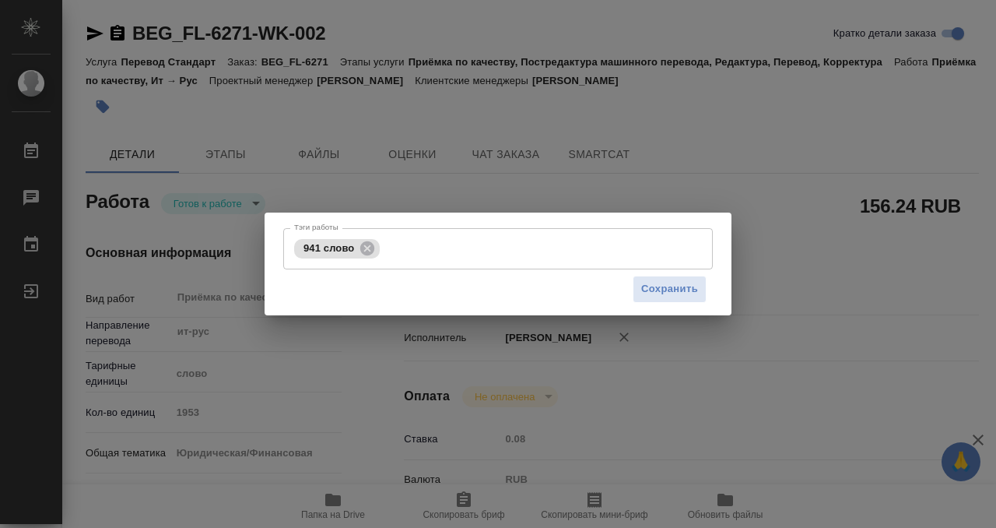
click at [710, 293] on div "Тэги работы 941 слово Тэги работы Сохранить" at bounding box center [498, 263] width 467 height 103
click at [690, 293] on span "Сохранить" at bounding box center [669, 289] width 57 height 18
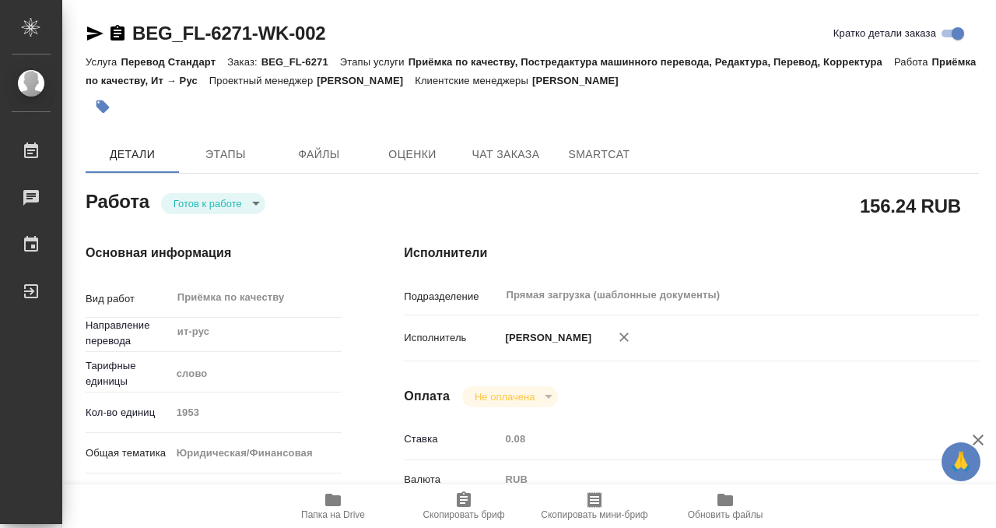
type input "readyForWork"
type textarea "Приёмка по качеству"
type textarea "x"
type input "ит-рус"
type input "5a8b1489cc6b4906c91bfd90"
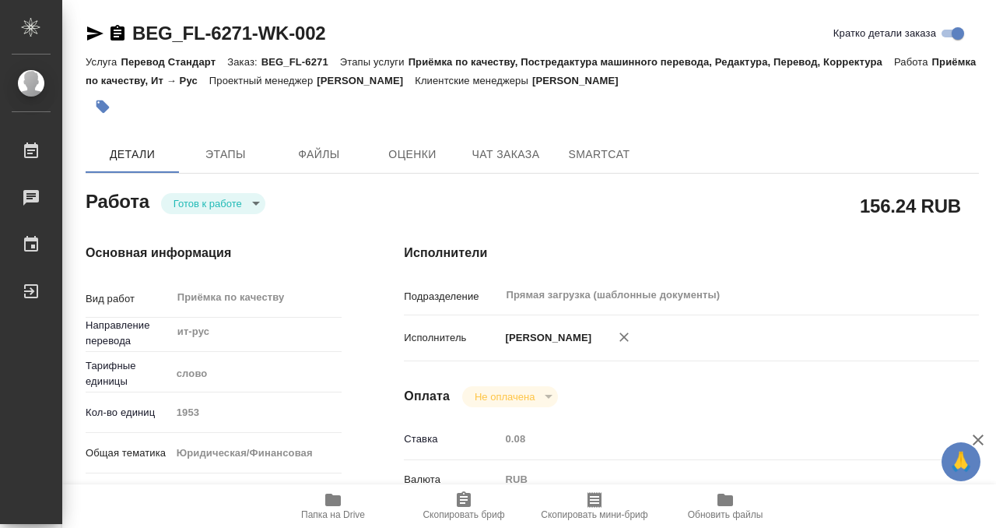
type input "1953"
type input "yr-fn"
type input "5a8b8b956a9677013d343cfe"
checkbox input "true"
type input "[DATE] 12:00"
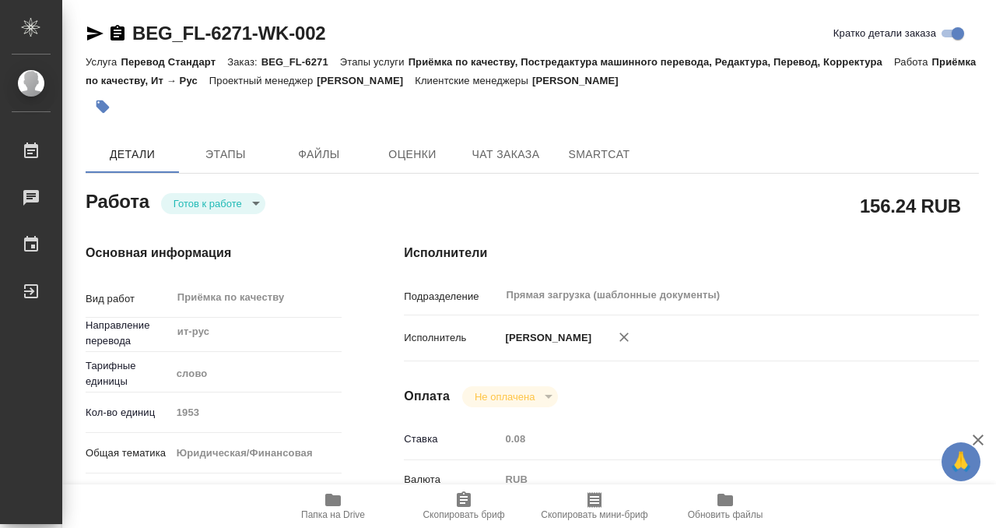
type input "[DATE] 14:00"
type input "[DATE] 16:00"
type input "Прямая загрузка (шаблонные документы)"
type input "notPayed"
type input "0.08"
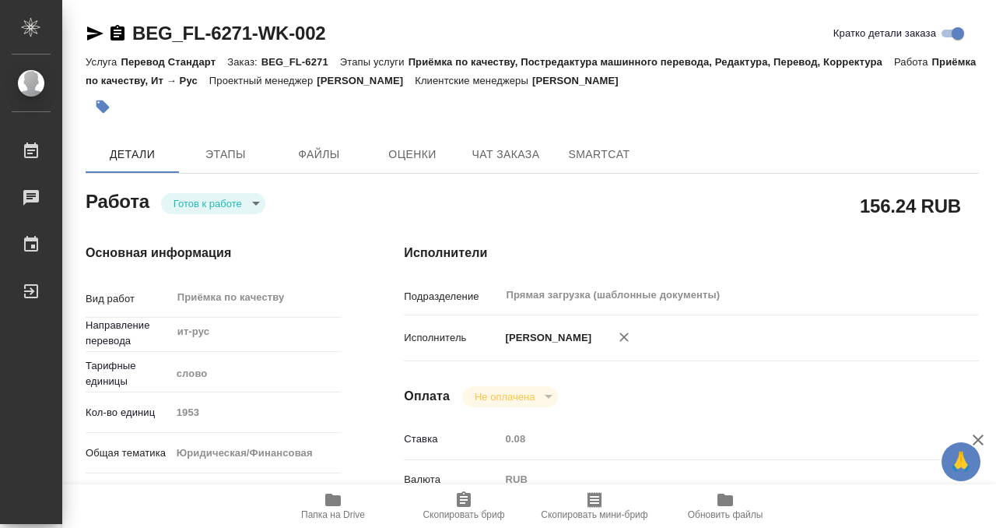
type input "RUB"
type input "[PERSON_NAME]"
type textarea "Под нот Перевод с английского и китайского прошу соединить в один файл Английск…"
type textarea "x"
type textarea "/Clients/FL_BEG/Orders/BEG_FL-6271/Corrected/BEG_FL-6271-WK-002"
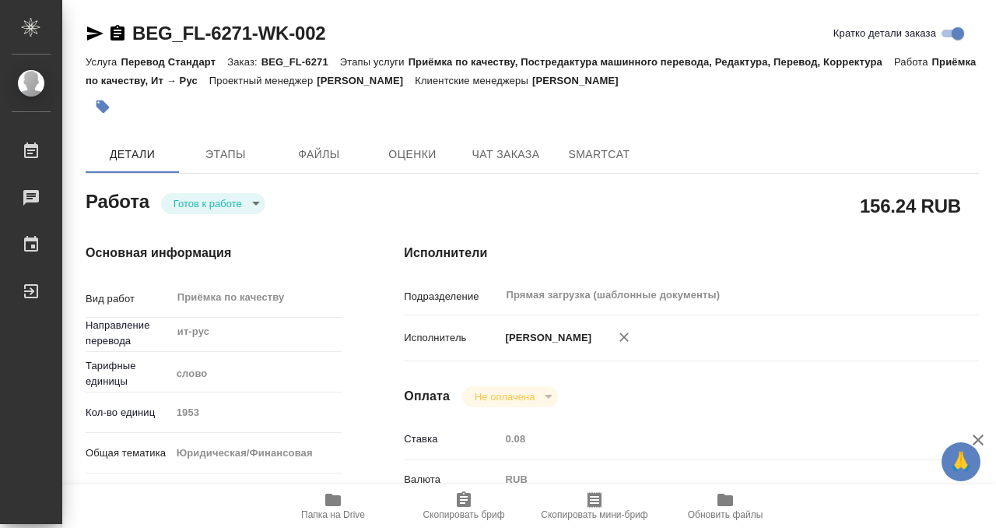
type textarea "x"
type input "BEG_FL-6271"
type input "Перевод Стандарт"
type input "Приёмка по качеству, Постредактура машинного перевода, Редактура, Перевод, Корр…"
type input "[PERSON_NAME]"
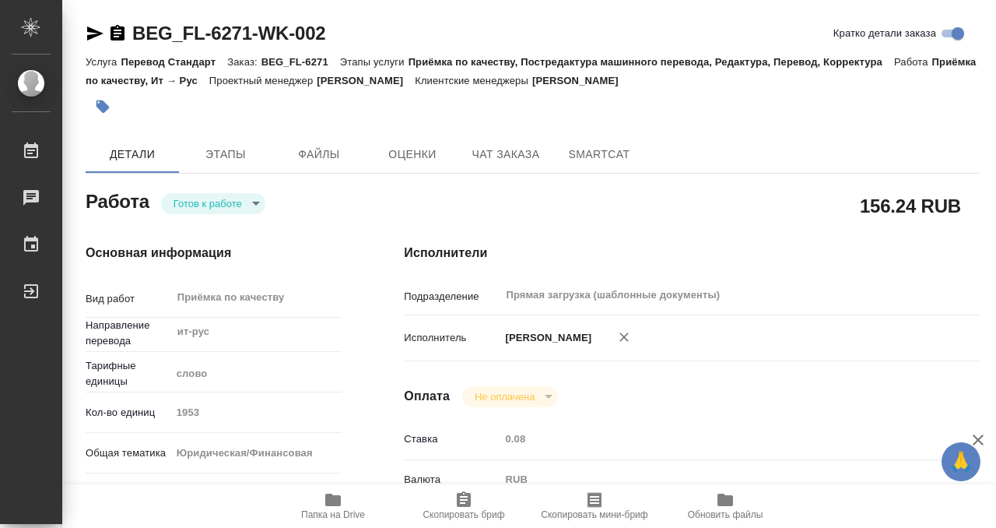
type input "[PERSON_NAME]"
type input "/Clients/FL_BEG/Orders/BEG_FL-6271"
type textarea "x"
type textarea "Два практически одинаковых документа, есть расхождения в цифрах, сделать нужно …"
type textarea "x"
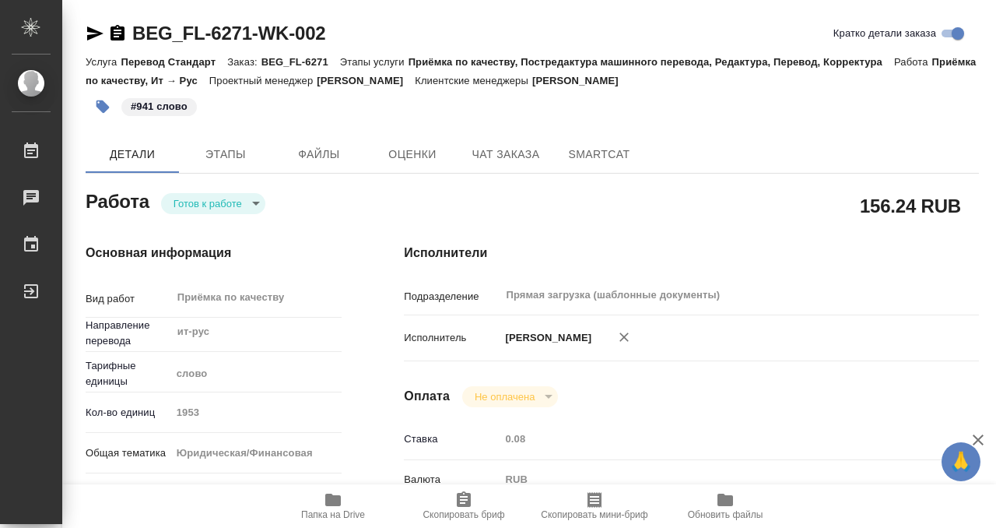
type textarea "x"
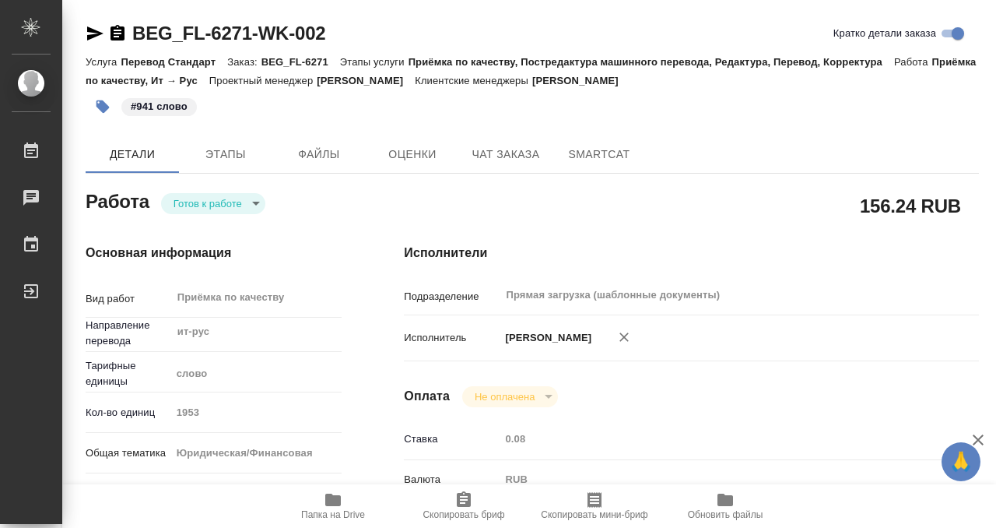
click at [250, 198] on body "🙏 .cls-1 fill:#fff; AWATERA Kobzeva [PERSON_NAME] 0 Чаты График Выйти BEG_FL-62…" at bounding box center [498, 264] width 996 height 528
type textarea "x"
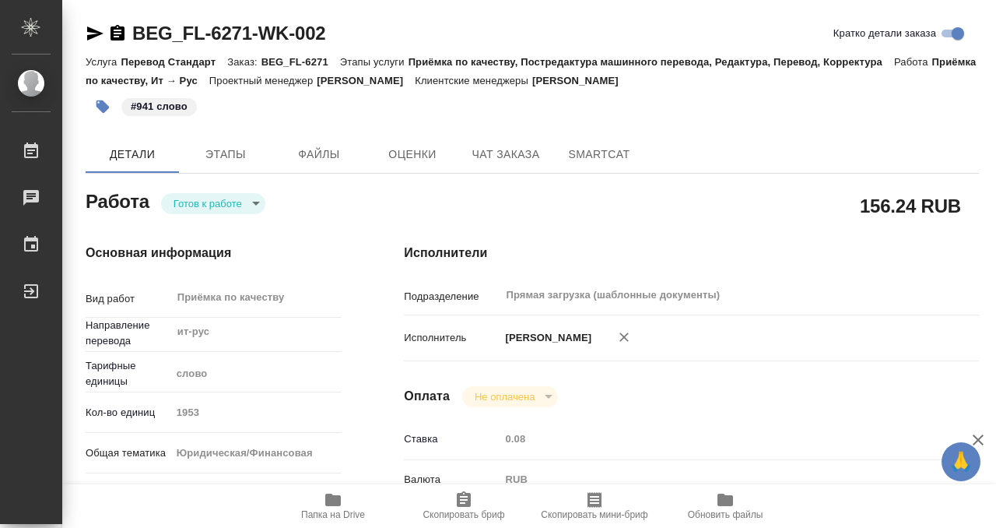
type textarea "x"
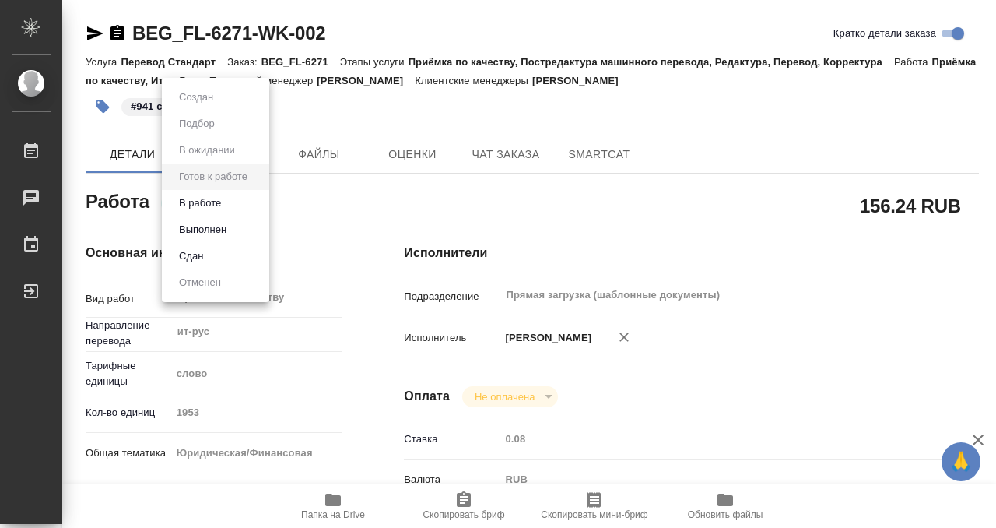
click at [246, 223] on li "Выполнен" at bounding box center [215, 229] width 107 height 26
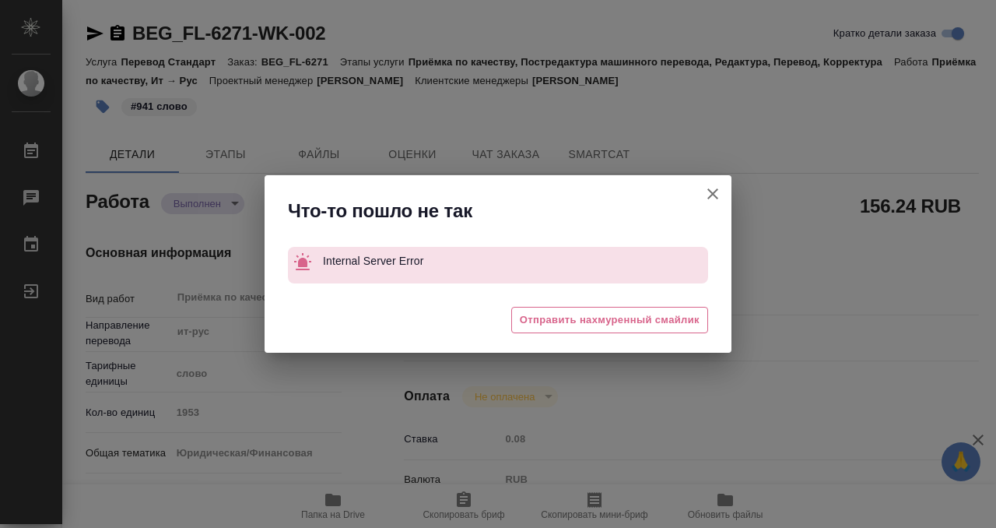
type textarea "x"
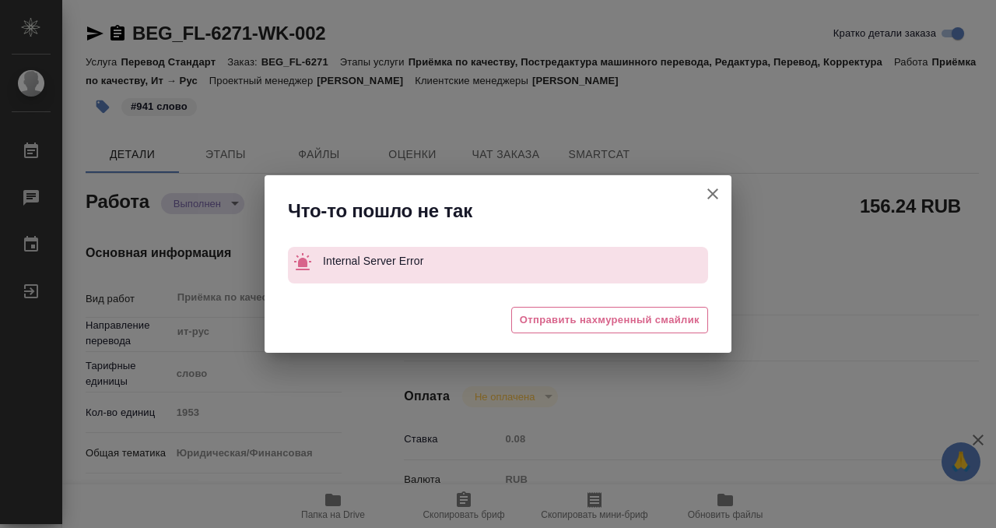
type textarea "x"
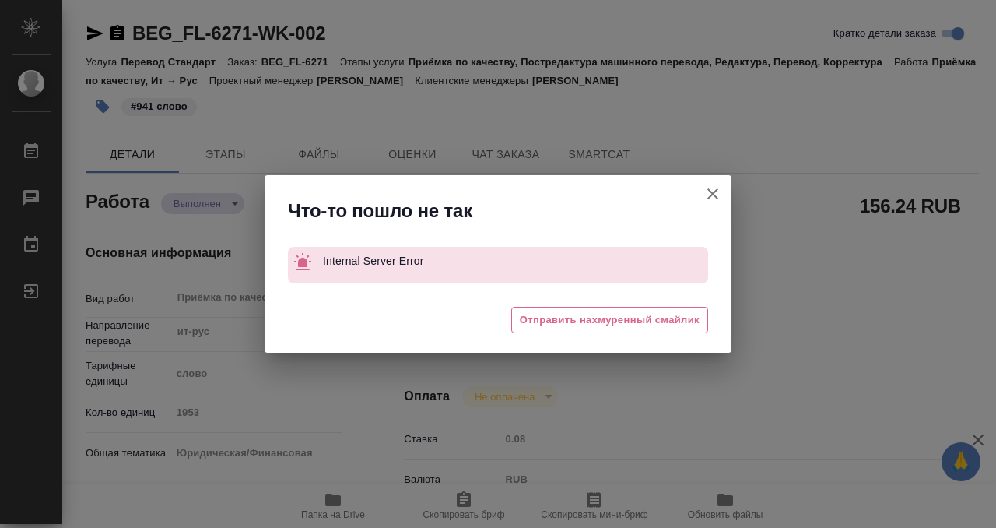
type textarea "x"
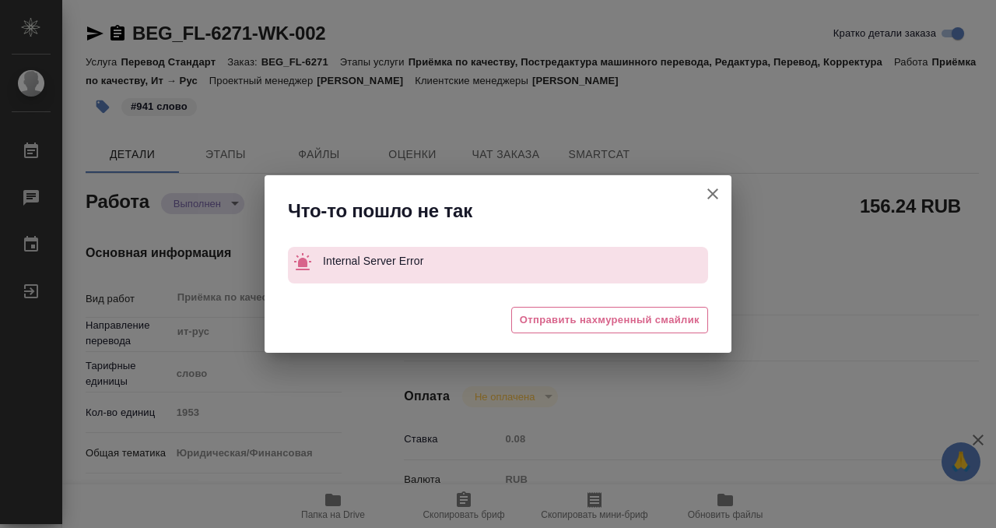
click at [708, 184] on button "Кратко детали заказа" at bounding box center [712, 193] width 37 height 37
type textarea "x"
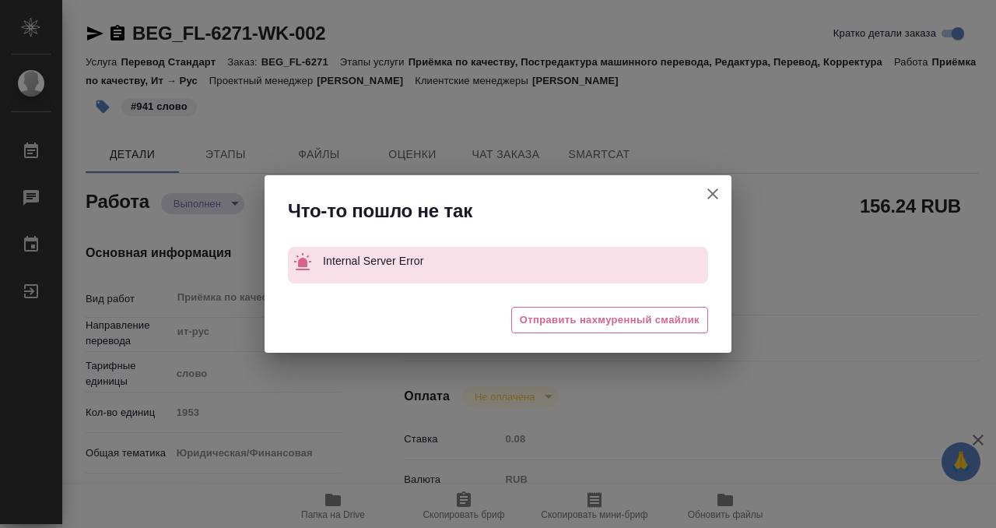
type textarea "x"
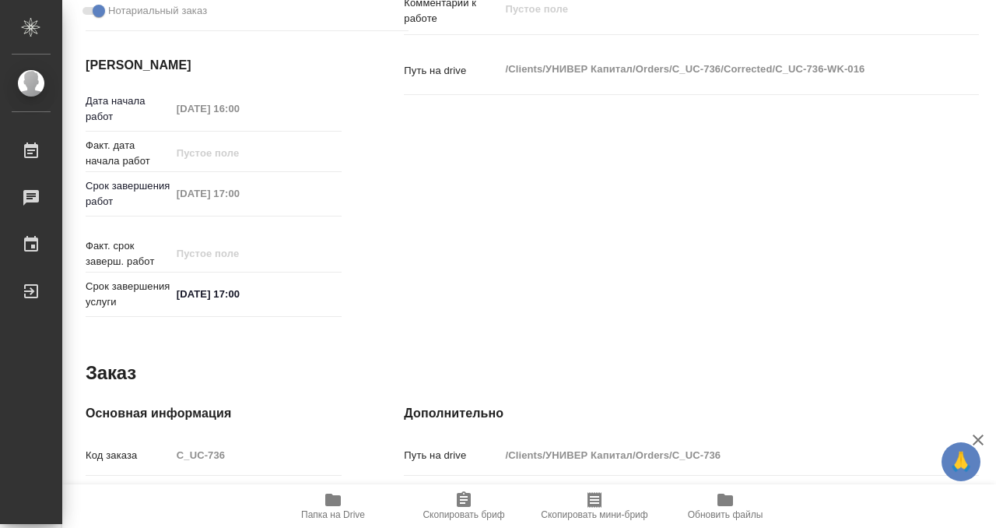
scroll to position [153, 0]
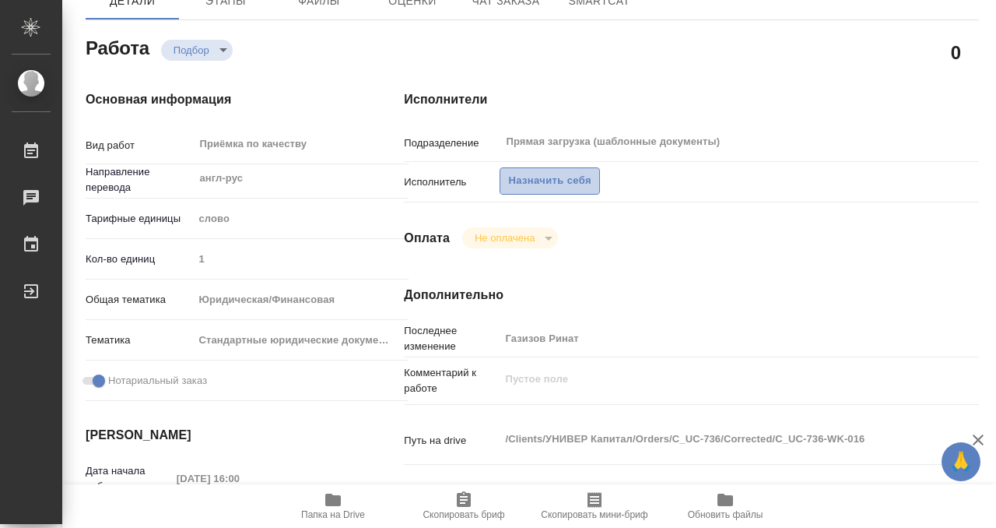
click at [564, 183] on span "Назначить себя" at bounding box center [549, 181] width 83 height 18
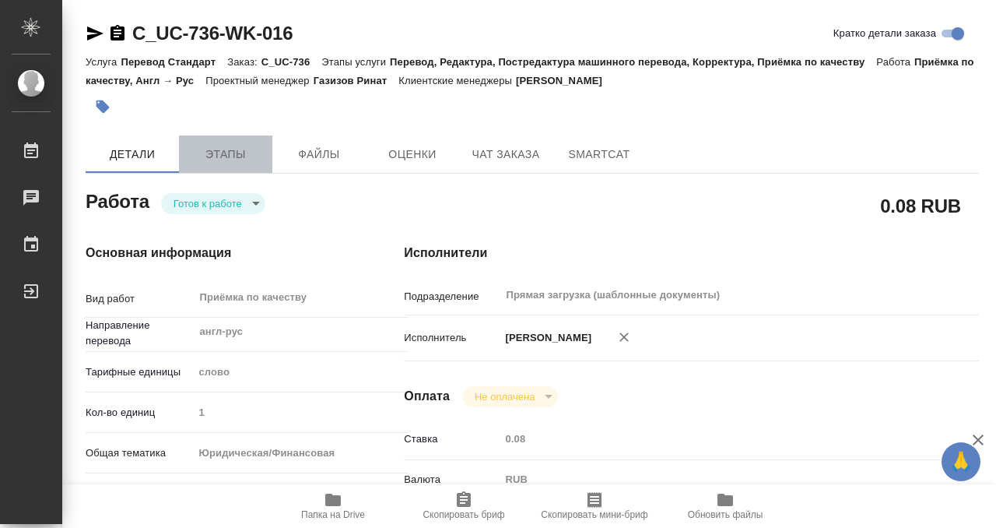
click at [260, 145] on span "Этапы" at bounding box center [225, 154] width 75 height 19
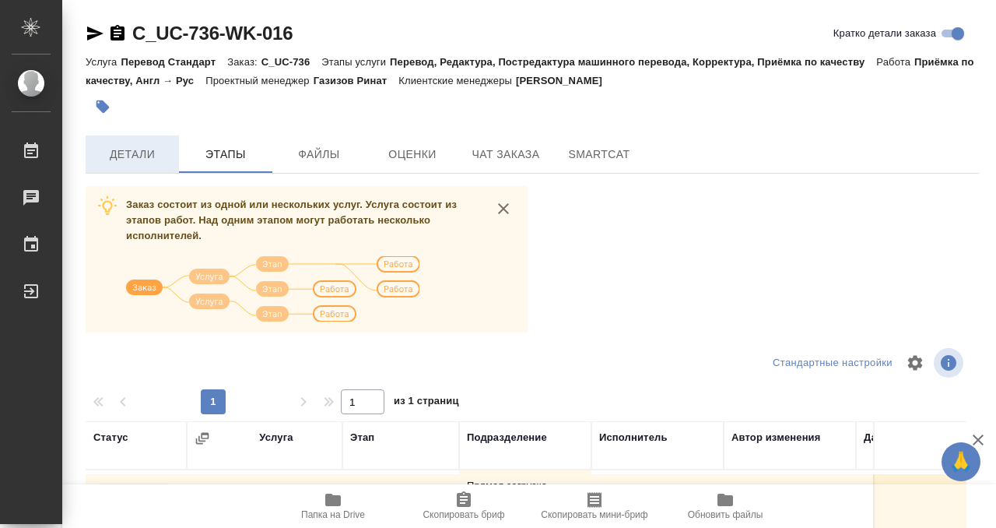
click at [130, 160] on span "Детали" at bounding box center [132, 154] width 75 height 19
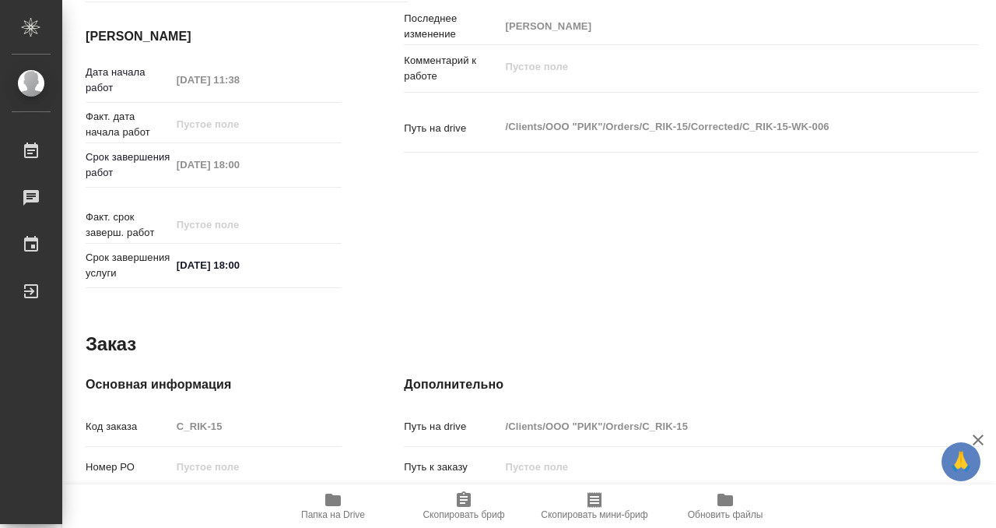
scroll to position [831, 0]
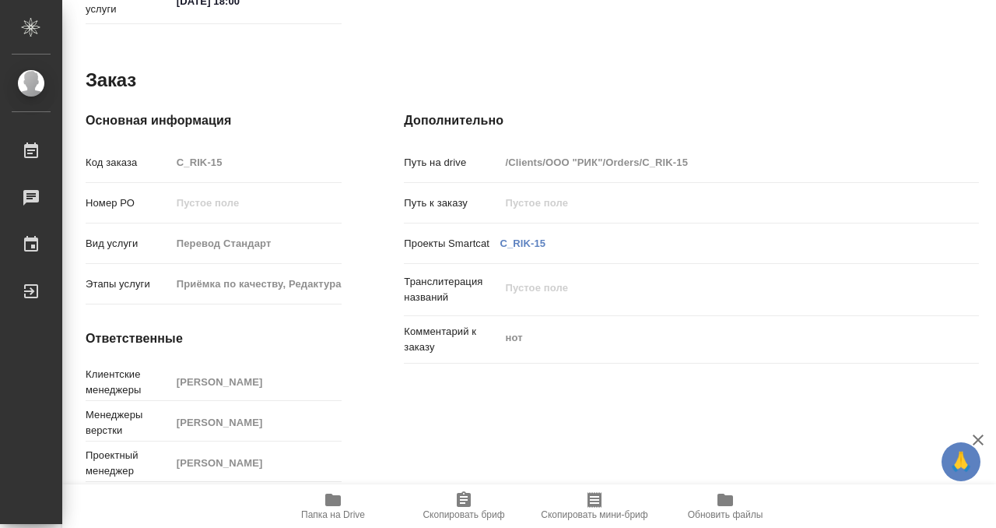
click at [341, 500] on icon "button" at bounding box center [333, 499] width 19 height 19
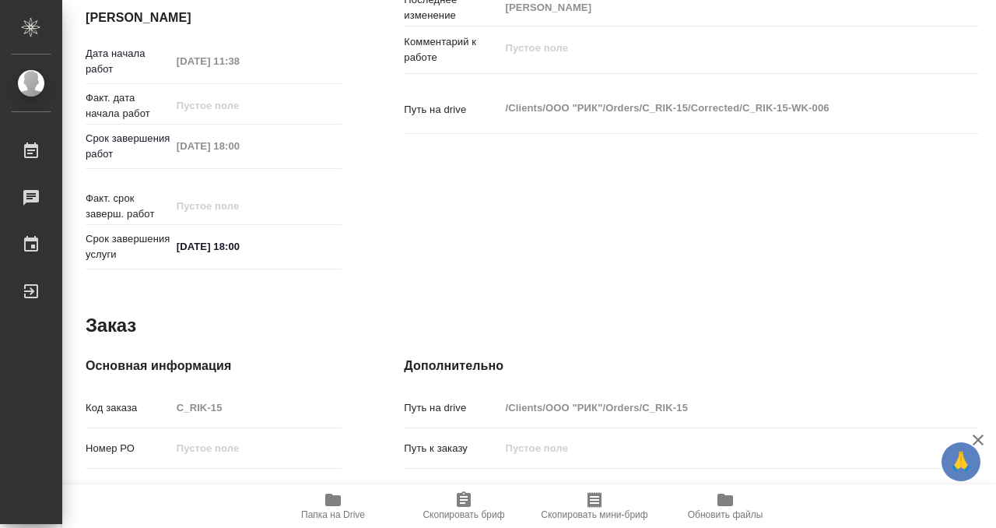
scroll to position [0, 0]
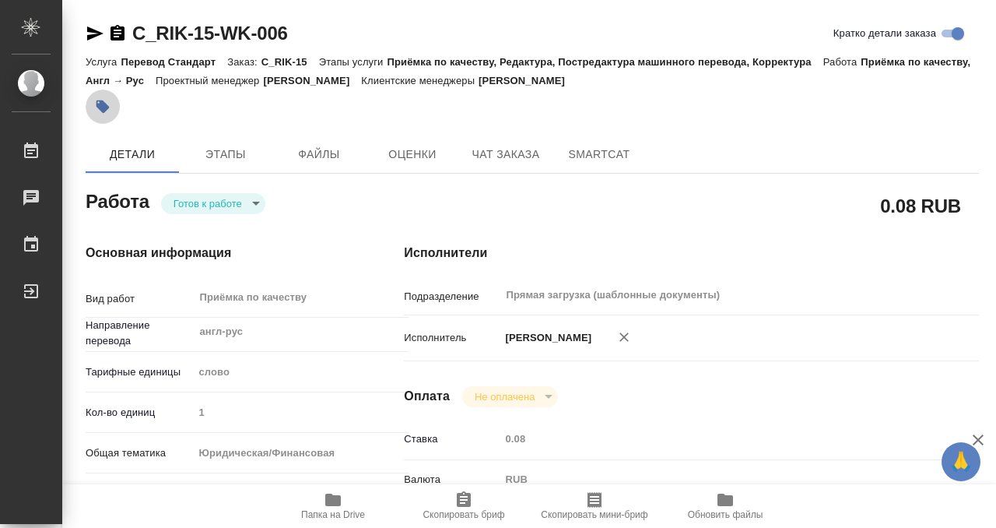
click at [108, 111] on icon "button" at bounding box center [103, 107] width 16 height 16
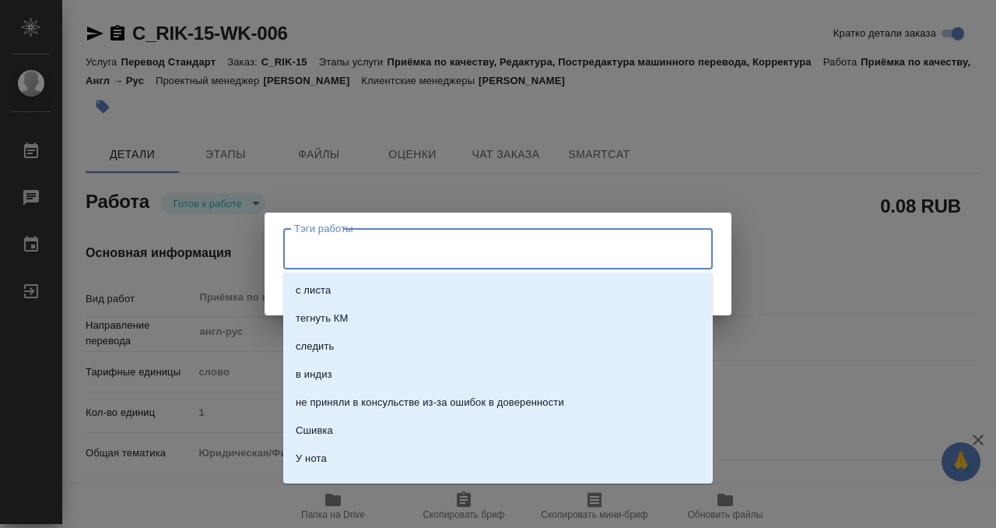
click at [421, 248] on input "Тэги работы" at bounding box center [483, 248] width 386 height 26
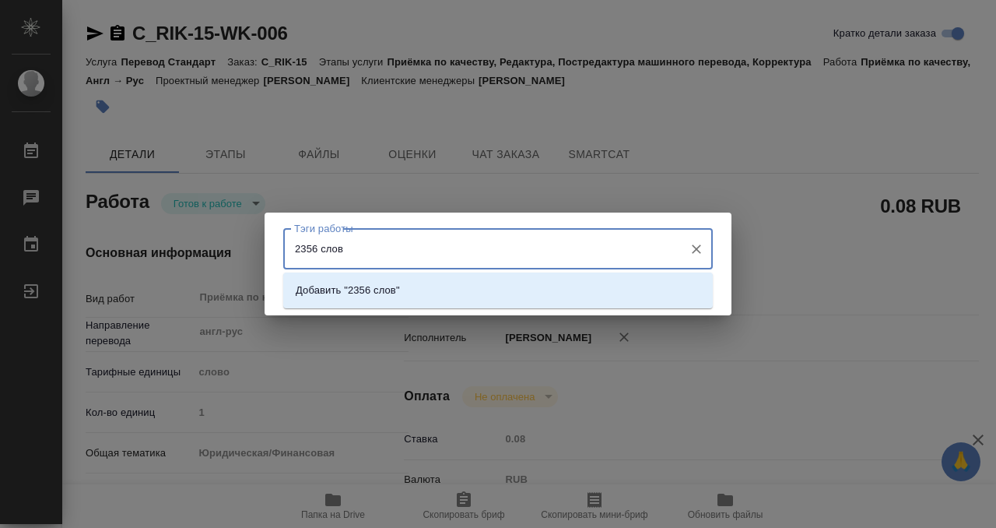
type input "2356 слова"
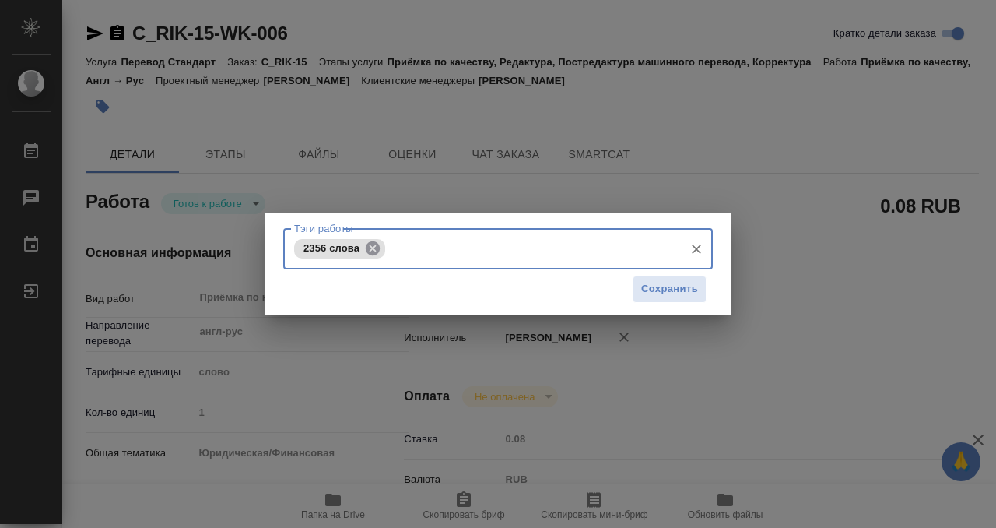
click at [370, 249] on icon at bounding box center [372, 248] width 17 height 17
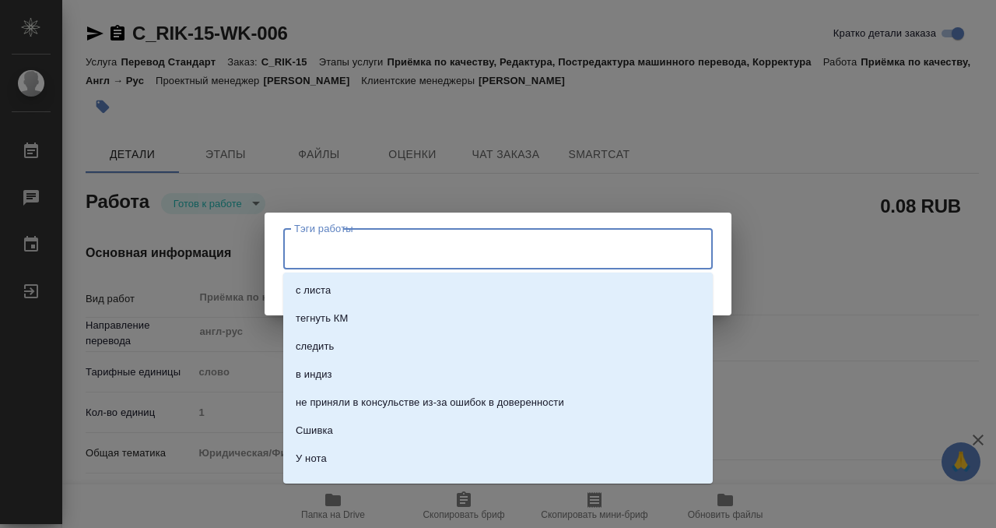
click at [374, 250] on input "Тэги работы" at bounding box center [483, 248] width 386 height 26
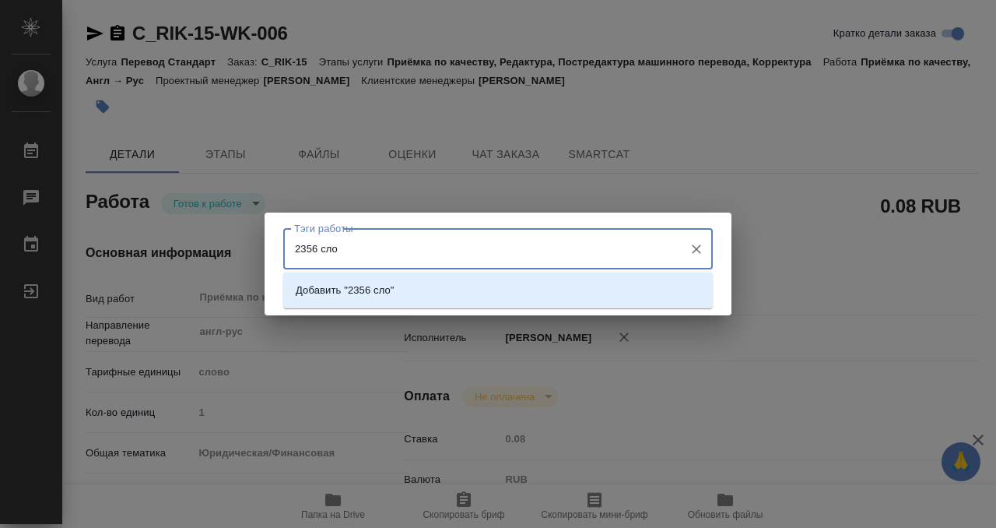
type input "2356 слов"
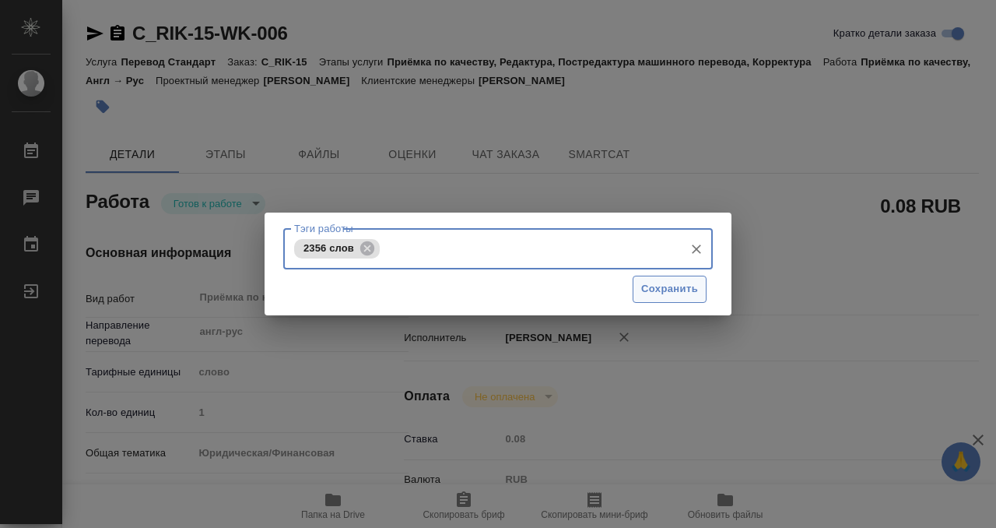
click at [663, 289] on span "Сохранить" at bounding box center [669, 289] width 57 height 18
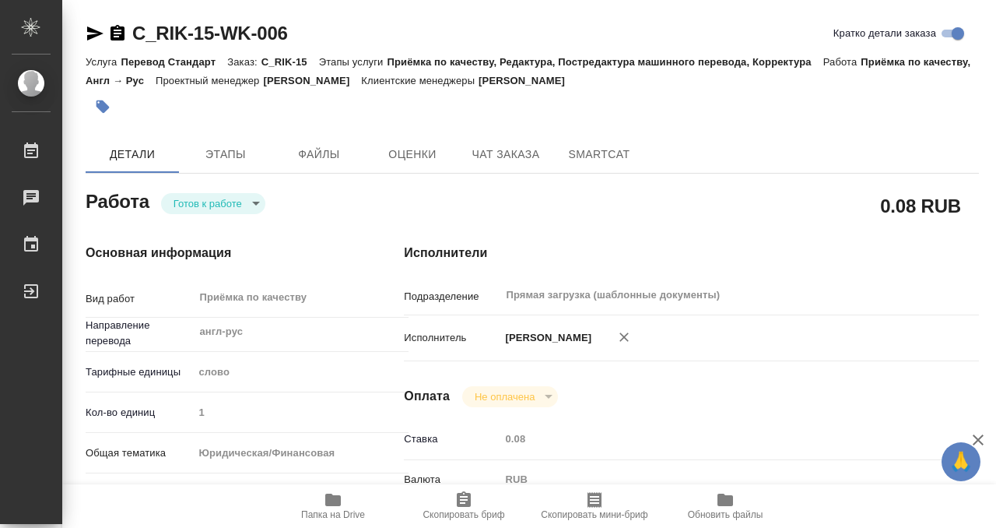
type input "readyForWork"
type input "англ-рус"
type input "5a8b1489cc6b4906c91bfd90"
type input "1"
type input "yr-fn"
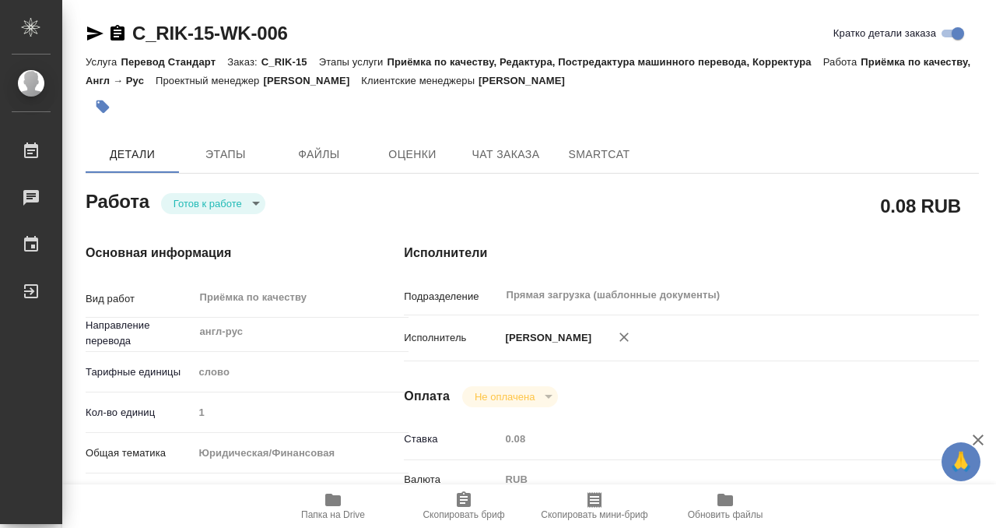
type input "5f647205b73bc97568ca66bf"
checkbox input "true"
type input "05.09.2025 11:38"
type input "11.09.2025 18:00"
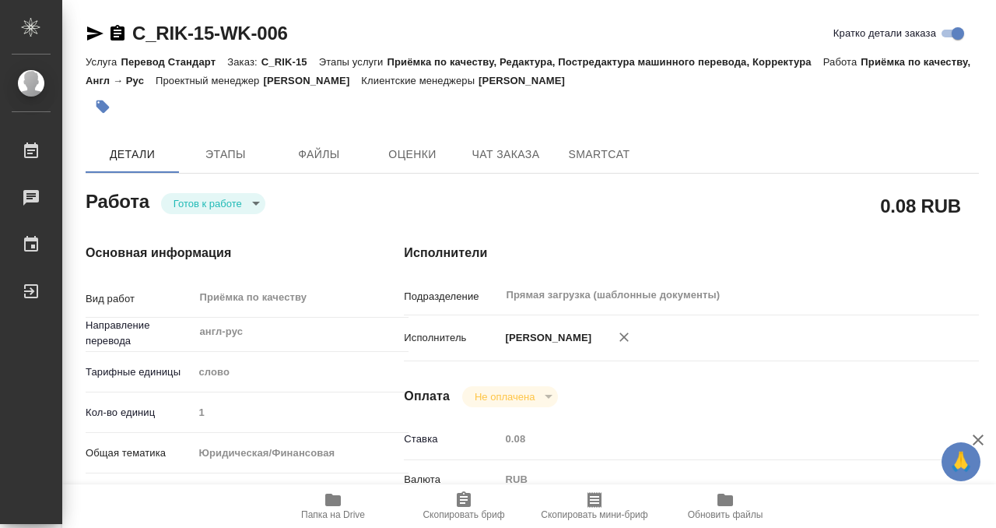
type input "Прямая загрузка (шаблонные документы)"
type input "notPayed"
type input "0.08"
type input "RUB"
type input "[PERSON_NAME] [PERSON_NAME]"
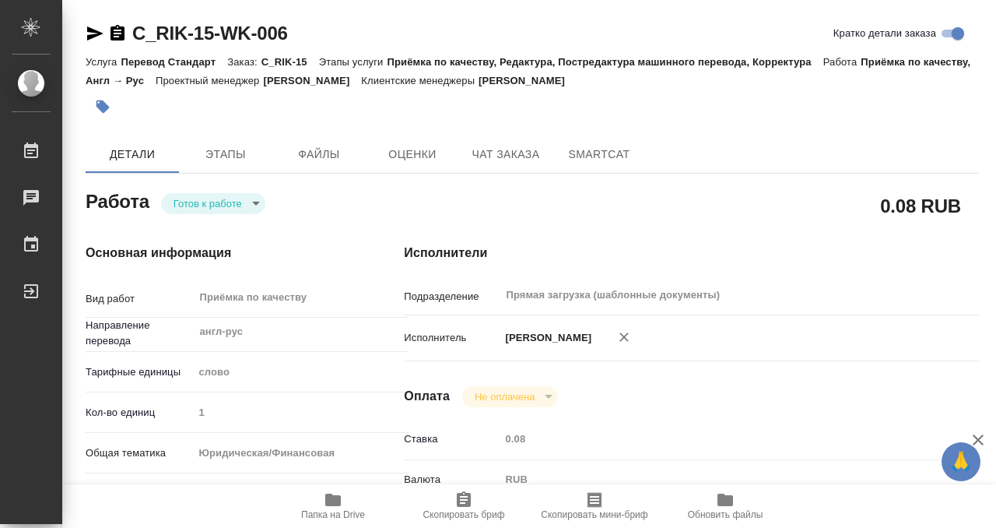
type input "C_RIK-15"
type input "Перевод Стандарт"
type input "Приёмка по качеству, Редактура, Постредактура машинного перевода, Корректура"
type input "Зайцева Светлана"
type input "Заборова Александра"
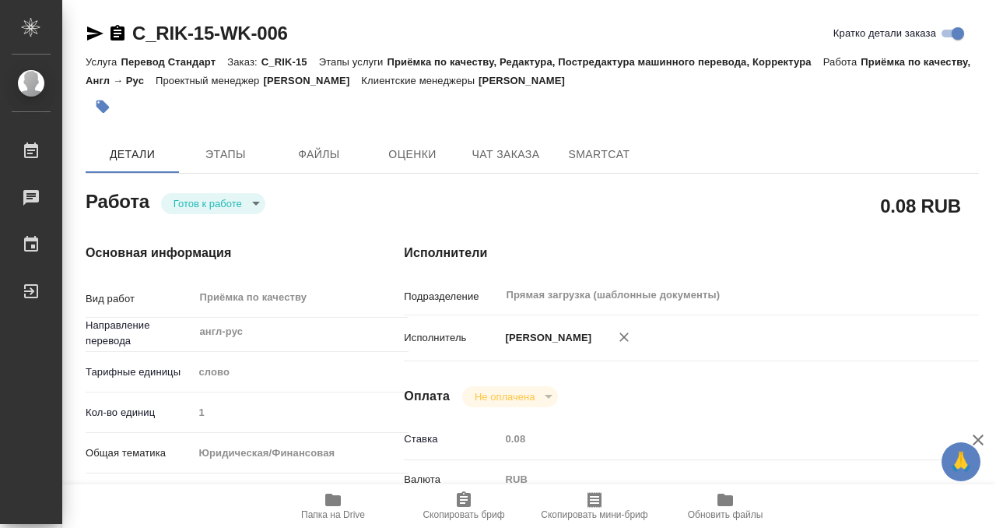
type input "/Clients/ООО "РИК"/Orders/C_RIK-15"
click at [247, 205] on body "🙏 .cls-1 fill:#fff; AWATERA Kobzeva Elizaveta Работы 0 Чаты График Выйти C_RIK-…" at bounding box center [498, 264] width 996 height 528
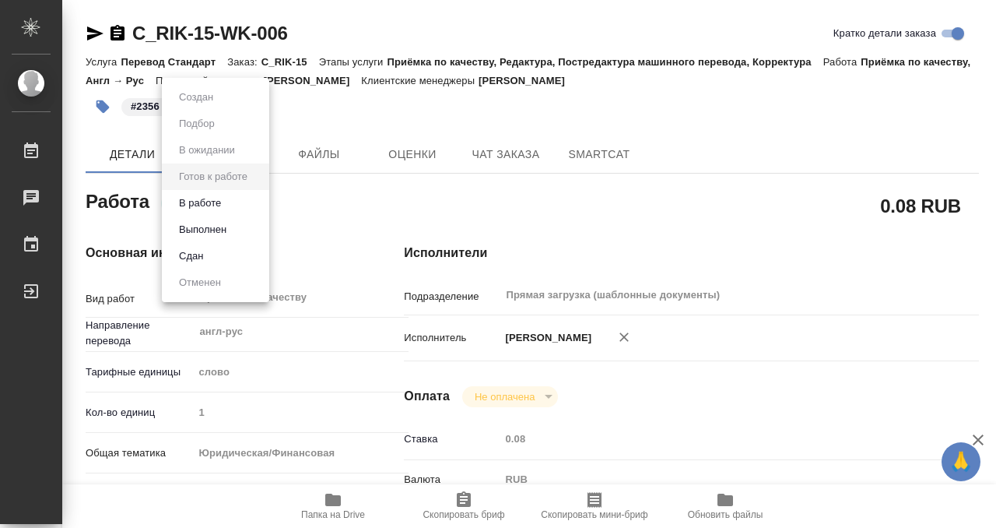
click at [241, 230] on li "Выполнен" at bounding box center [215, 229] width 107 height 26
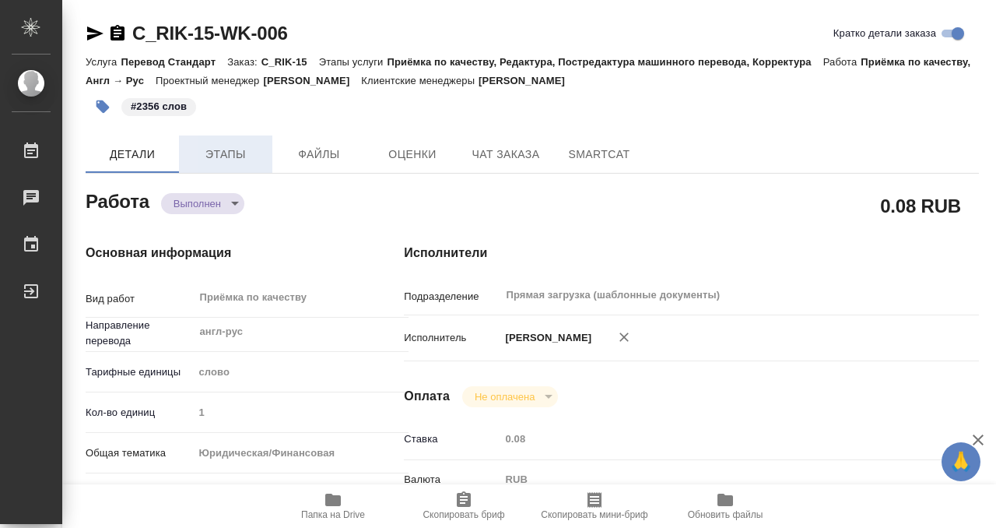
type textarea "x"
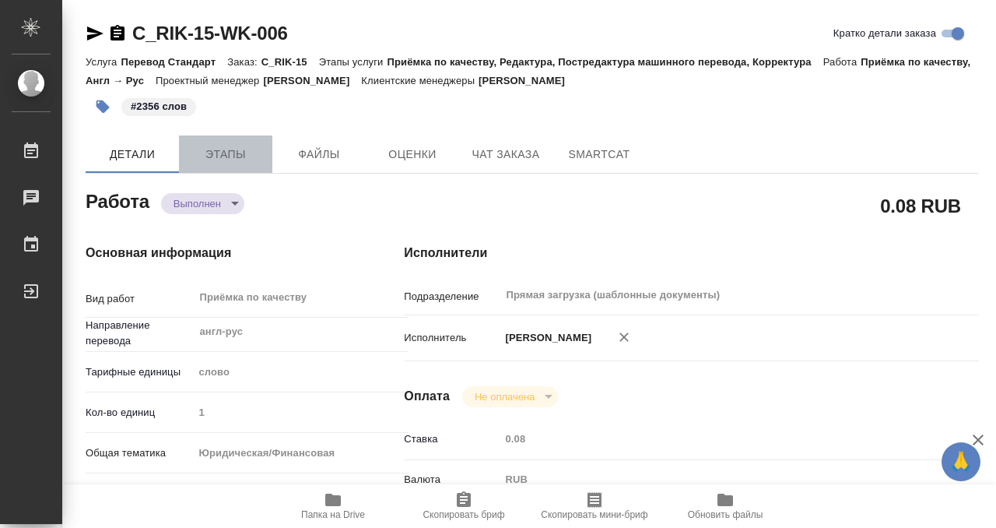
click at [196, 153] on span "Этапы" at bounding box center [225, 154] width 75 height 19
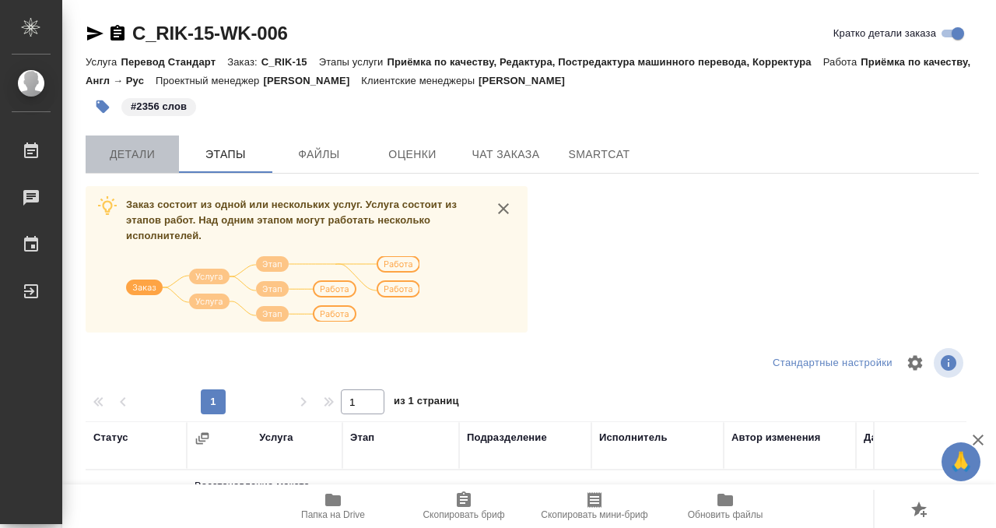
click at [136, 157] on span "Детали" at bounding box center [132, 154] width 75 height 19
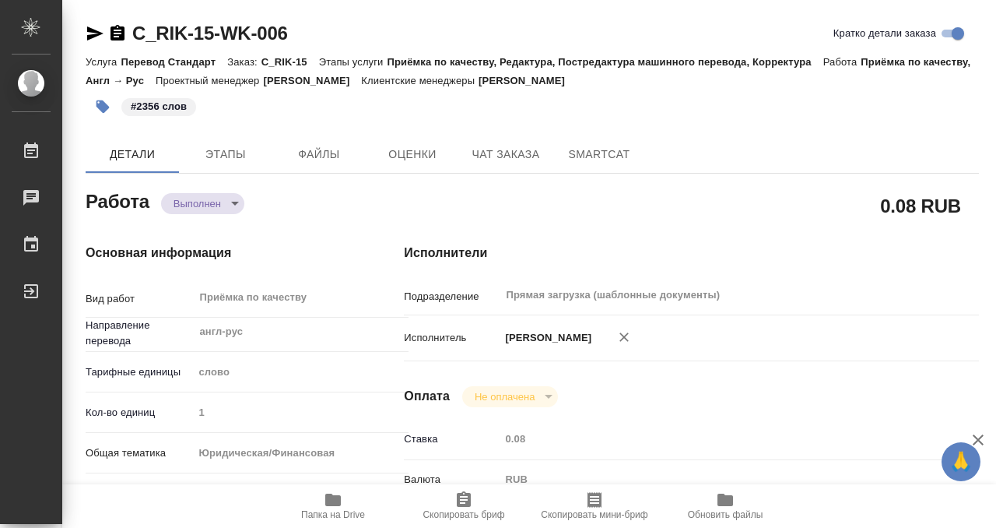
type textarea "x"
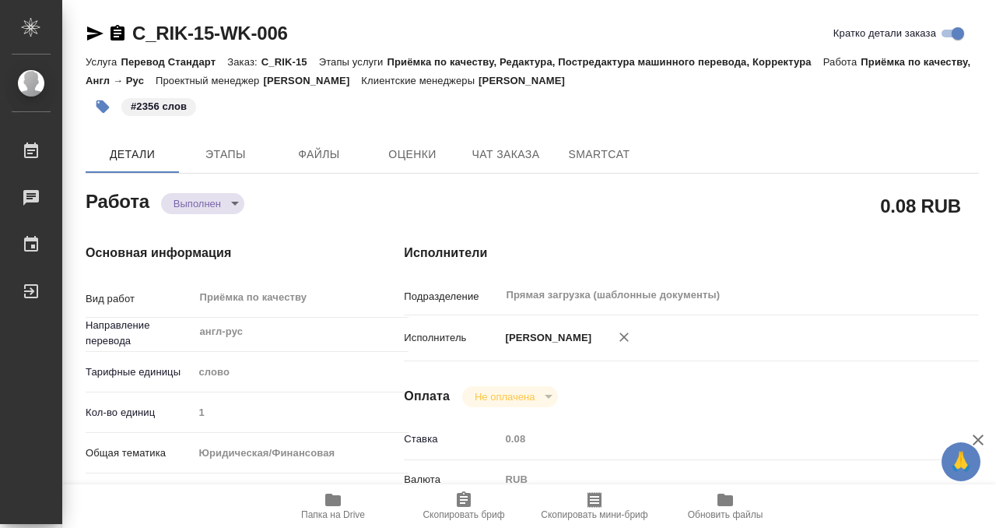
type textarea "x"
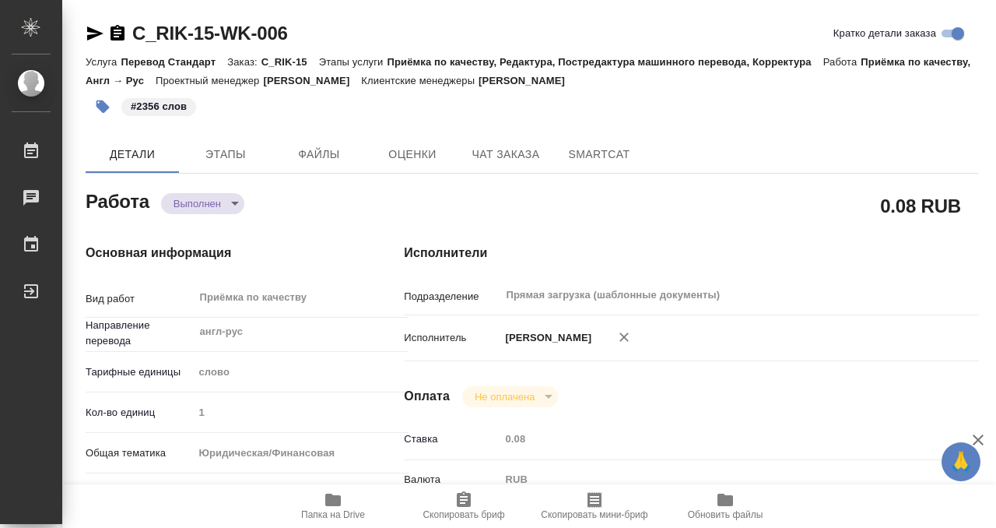
click at [118, 28] on icon "button" at bounding box center [118, 33] width 14 height 16
click at [336, 514] on span "Папка на Drive" at bounding box center [333, 514] width 64 height 11
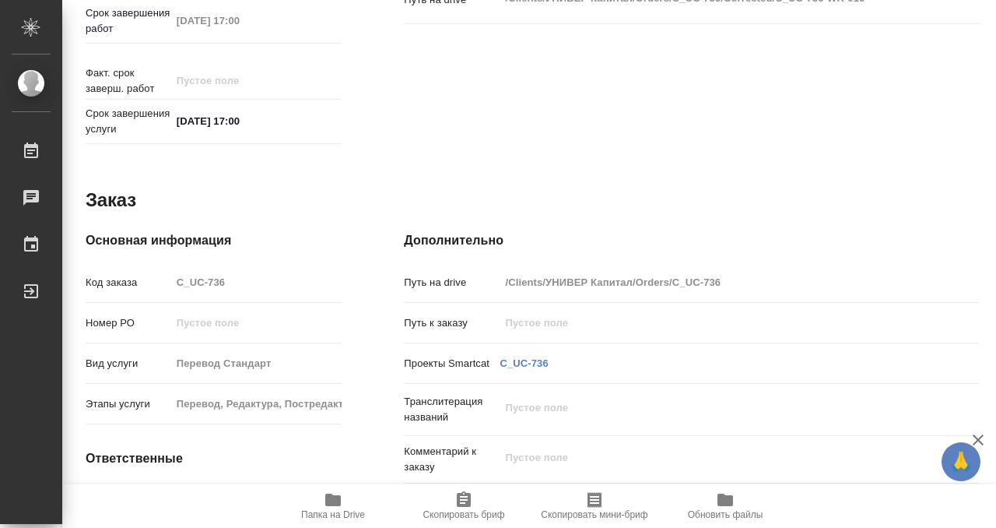
scroll to position [830, 0]
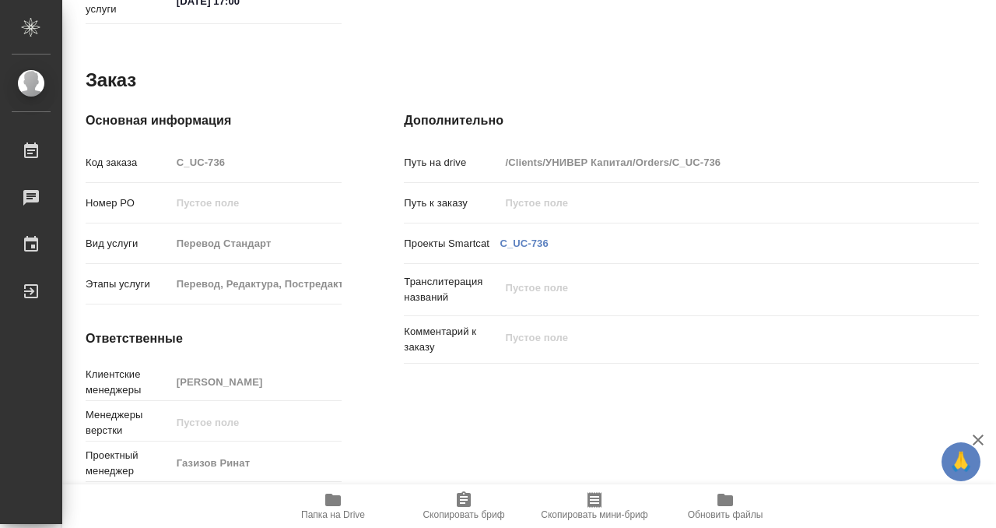
click at [338, 493] on icon "button" at bounding box center [333, 499] width 19 height 19
